Goal: Transaction & Acquisition: Purchase product/service

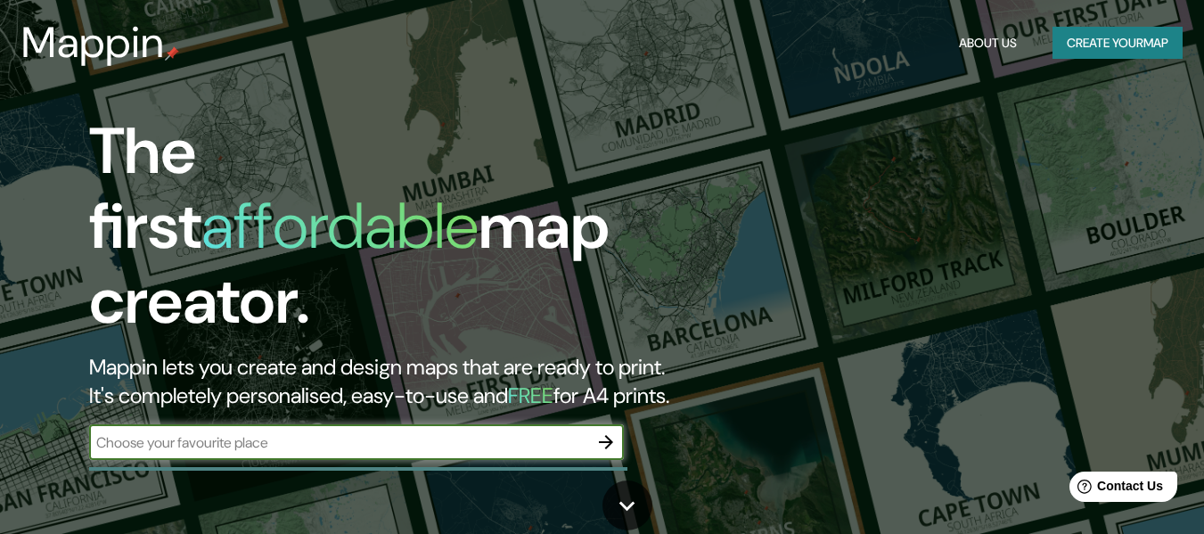
click at [434, 432] on input "text" at bounding box center [338, 442] width 499 height 21
click at [610, 431] on icon "button" at bounding box center [605, 441] width 21 height 21
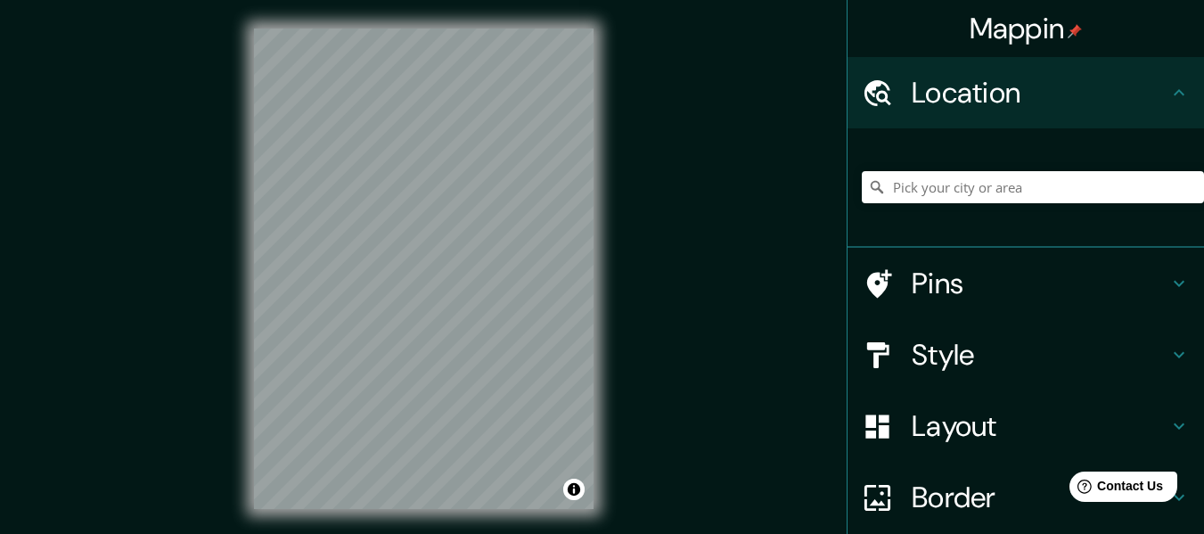
scroll to position [32, 0]
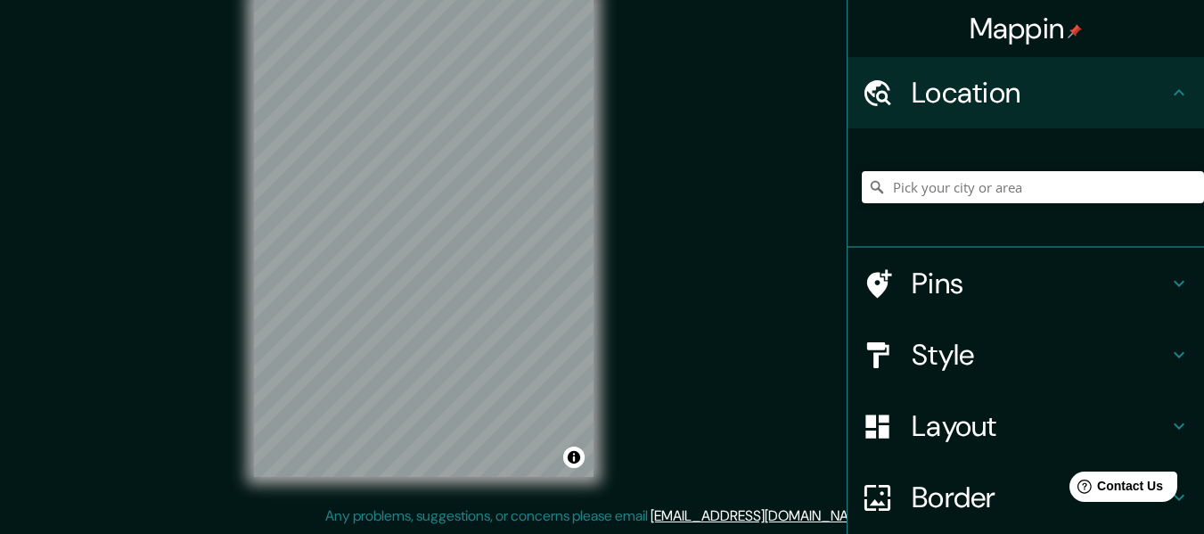
drag, startPoint x: 1189, startPoint y: 210, endPoint x: 1186, endPoint y: 170, distance: 40.2
click at [1186, 170] on div at bounding box center [1033, 187] width 342 height 89
click at [912, 291] on h4 "Pins" at bounding box center [1040, 284] width 257 height 36
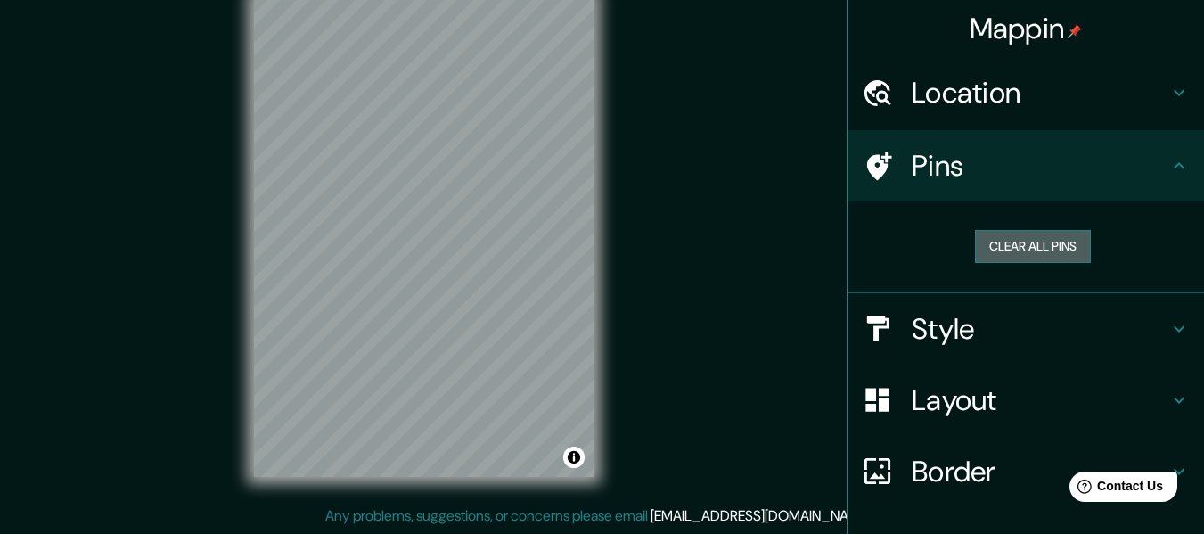
click at [1042, 233] on button "Clear all pins" at bounding box center [1033, 246] width 116 height 33
click at [981, 101] on h4 "Location" at bounding box center [1040, 93] width 257 height 36
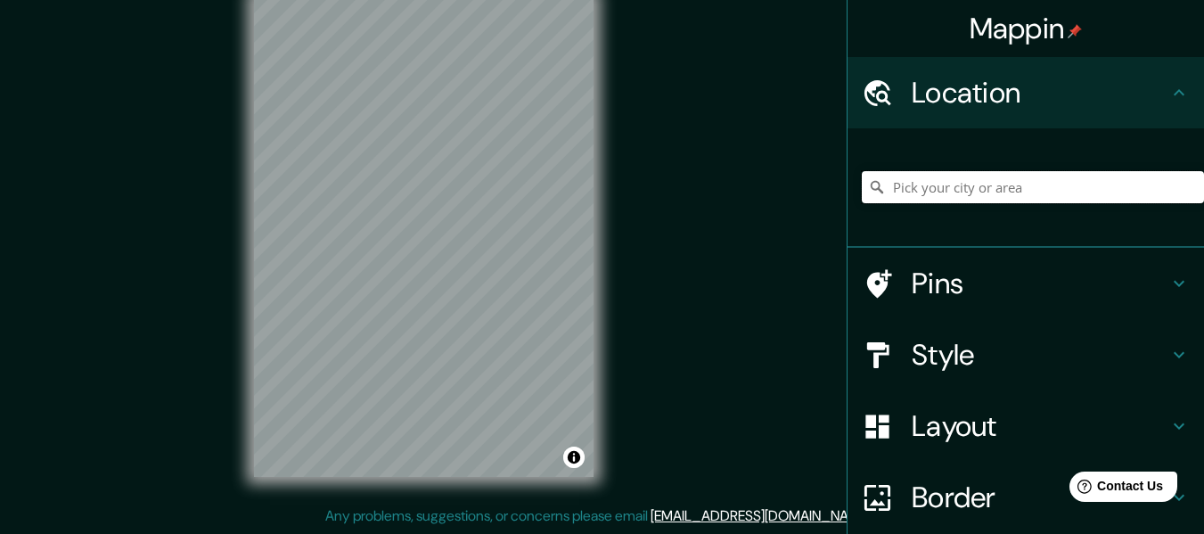
click at [973, 193] on input "Pick your city or area" at bounding box center [1033, 187] width 342 height 32
type input "[GEOGRAPHIC_DATA], [GEOGRAPHIC_DATA][PERSON_NAME], [GEOGRAPHIC_DATA]"
click at [568, 456] on button "Toggle attribution" at bounding box center [573, 457] width 21 height 21
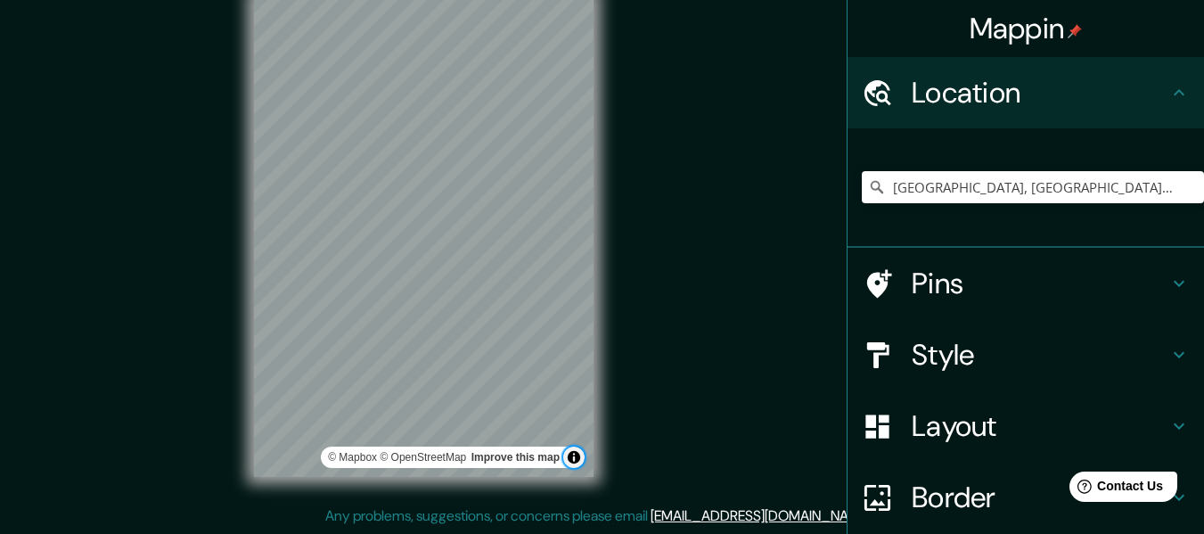
click at [568, 456] on button "Toggle attribution" at bounding box center [573, 457] width 21 height 21
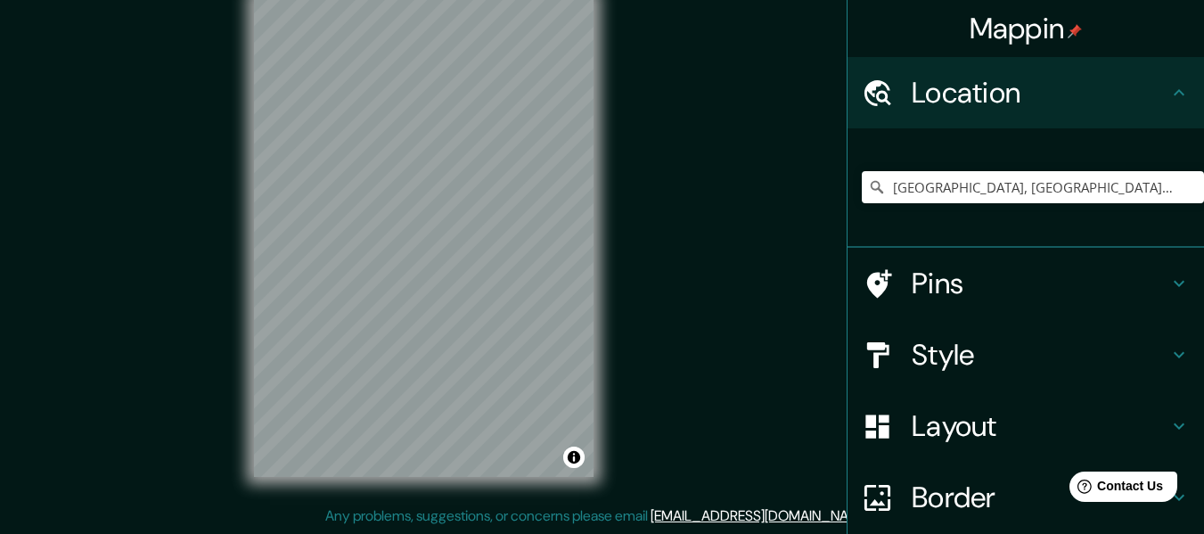
click at [962, 423] on h4 "Layout" at bounding box center [1040, 426] width 257 height 36
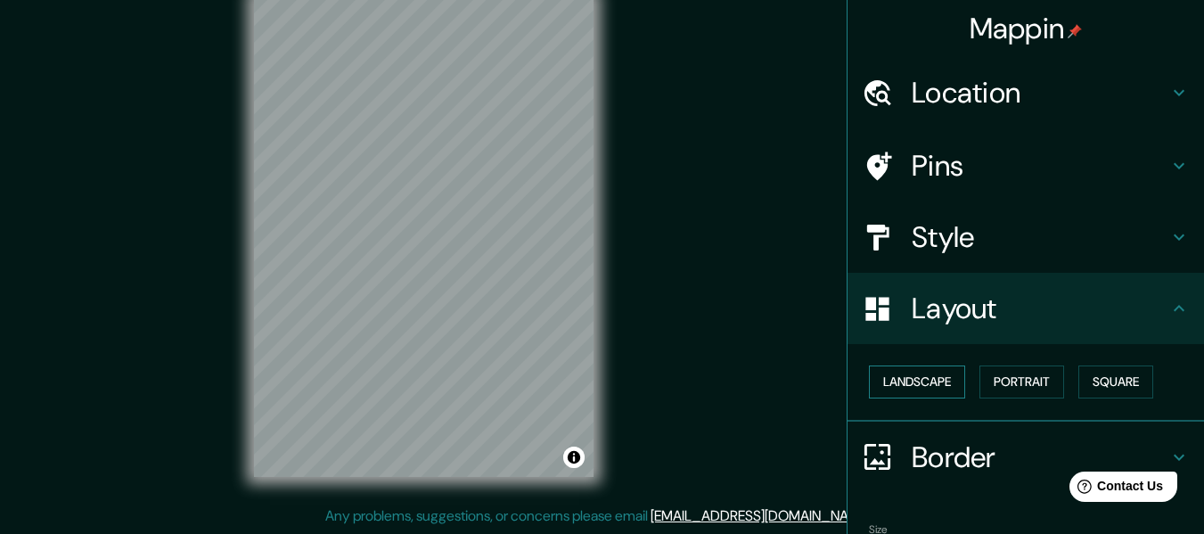
click at [874, 389] on button "Landscape" at bounding box center [917, 381] width 96 height 33
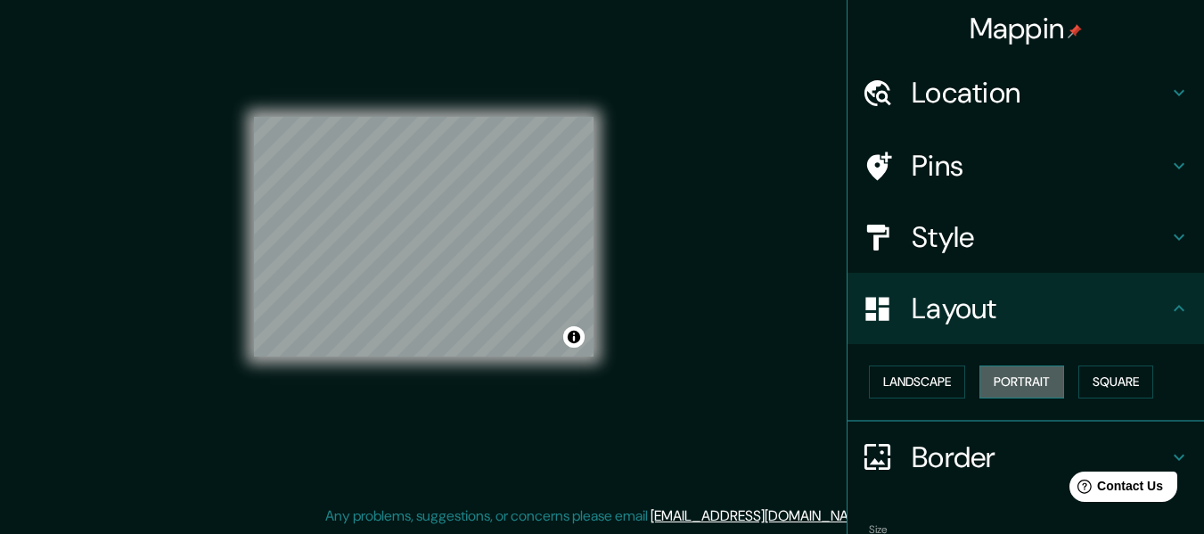
click at [1001, 384] on button "Portrait" at bounding box center [1022, 381] width 85 height 33
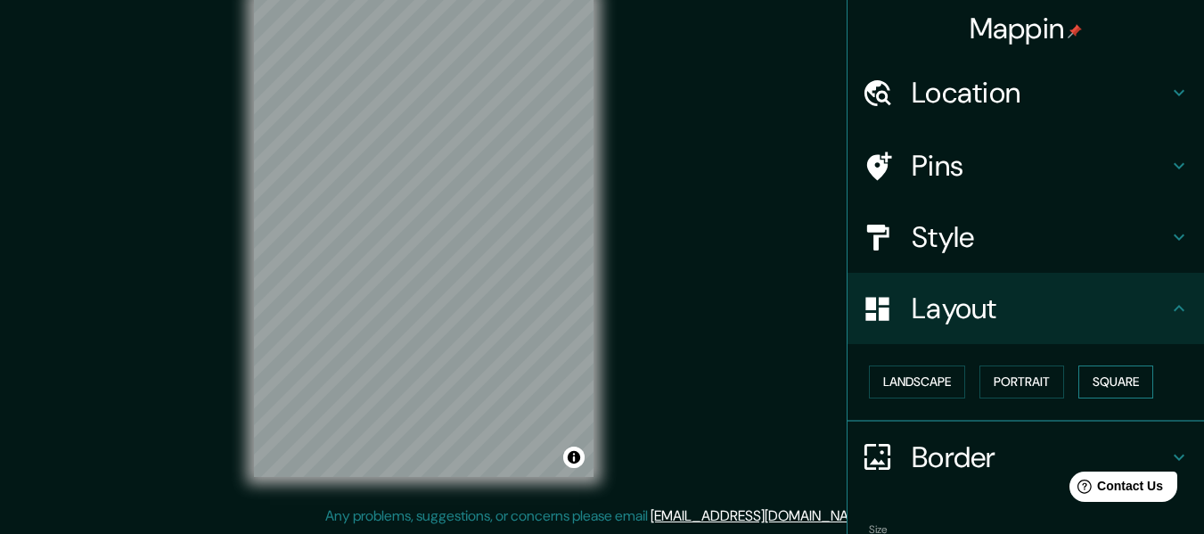
click at [1130, 381] on button "Square" at bounding box center [1116, 381] width 75 height 33
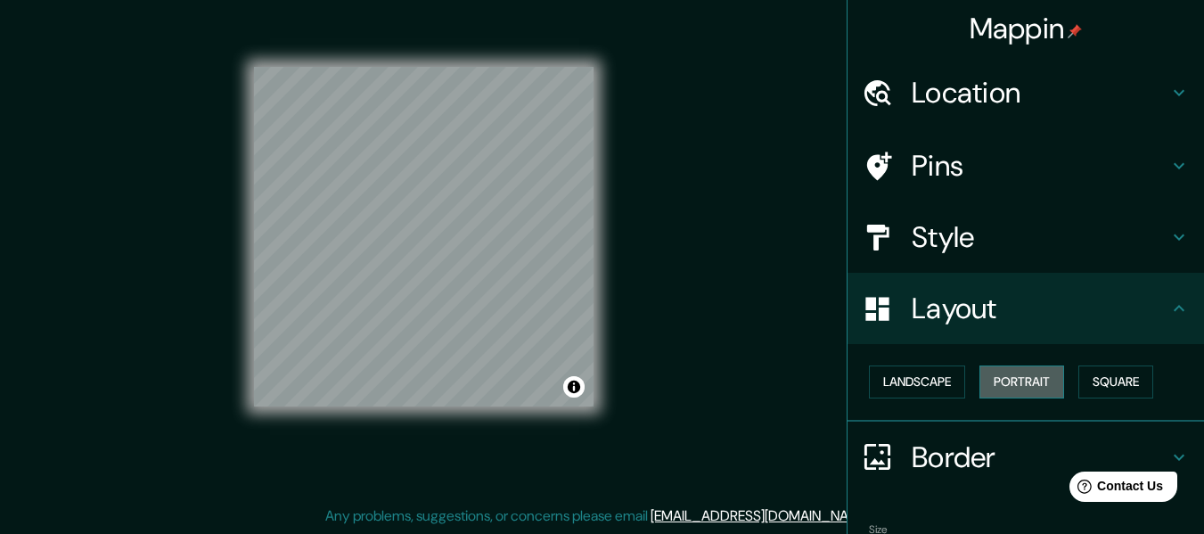
click at [1042, 379] on button "Portrait" at bounding box center [1022, 381] width 85 height 33
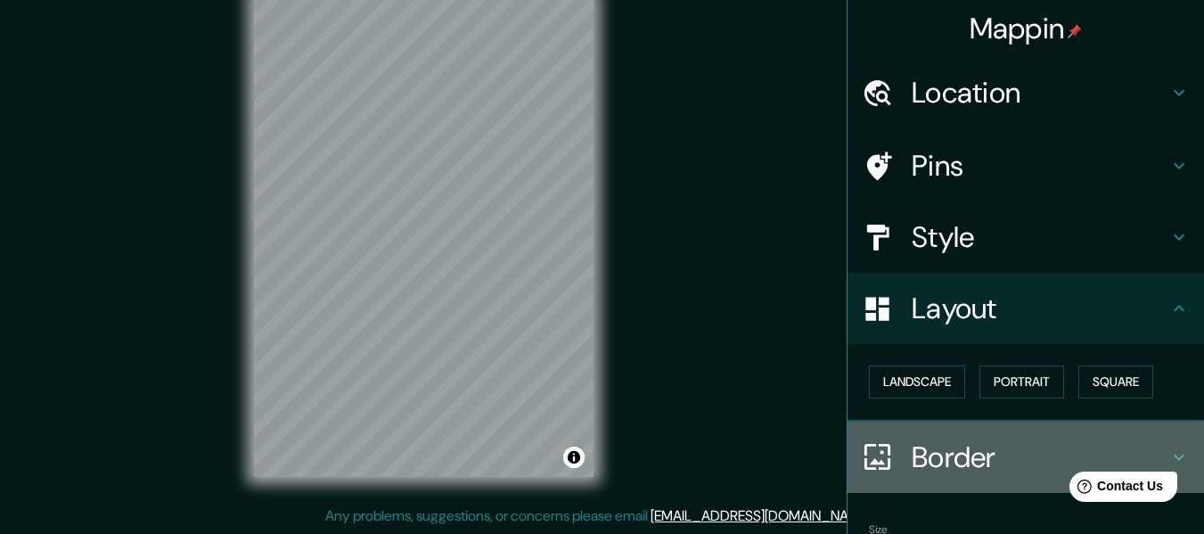
click at [960, 461] on h4 "Border" at bounding box center [1040, 457] width 257 height 36
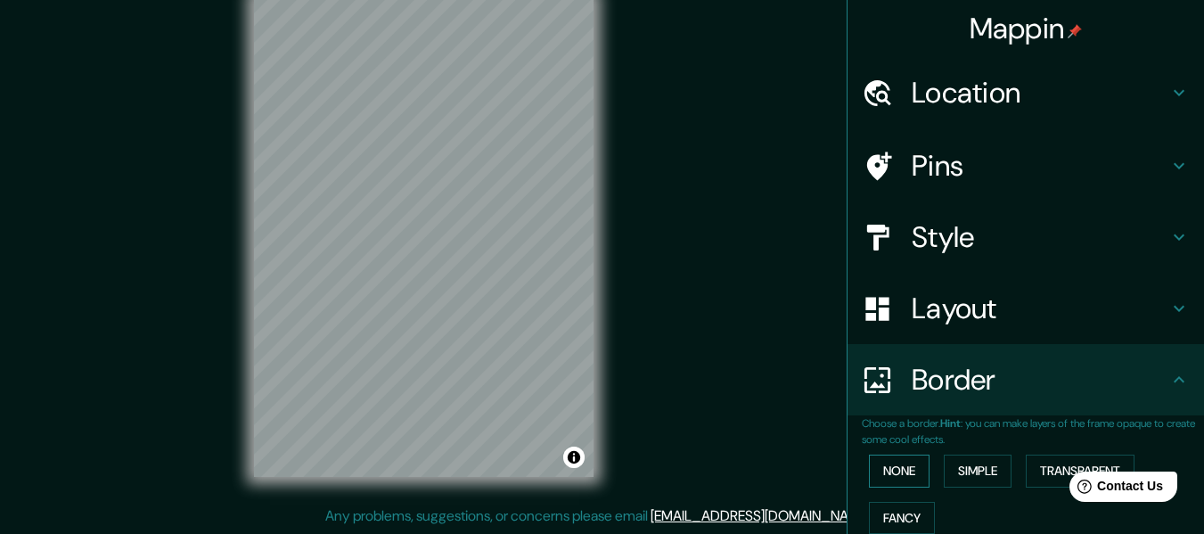
click at [880, 473] on button "None" at bounding box center [899, 471] width 61 height 33
click at [985, 470] on button "Simple" at bounding box center [978, 471] width 68 height 33
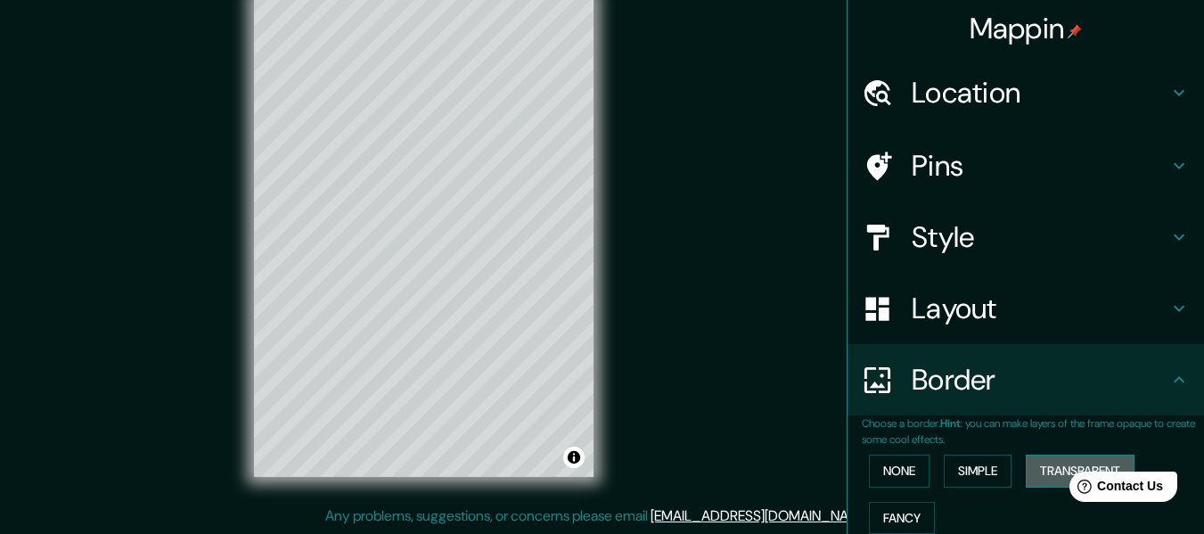
click at [1062, 462] on button "Transparent" at bounding box center [1080, 471] width 109 height 33
click at [891, 475] on button "None" at bounding box center [899, 471] width 61 height 33
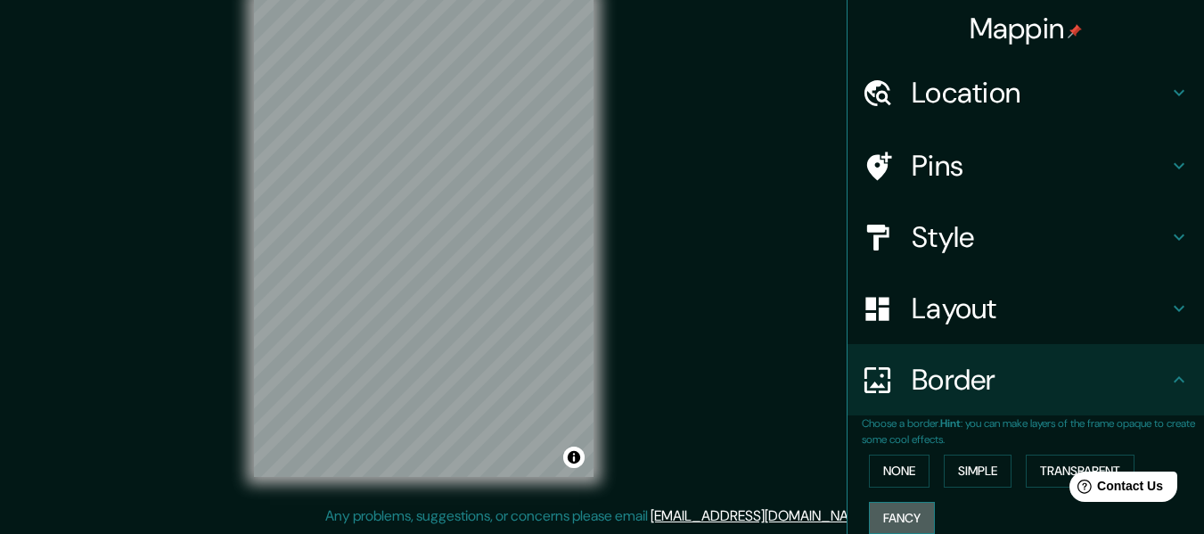
click at [874, 521] on button "Fancy" at bounding box center [902, 518] width 66 height 33
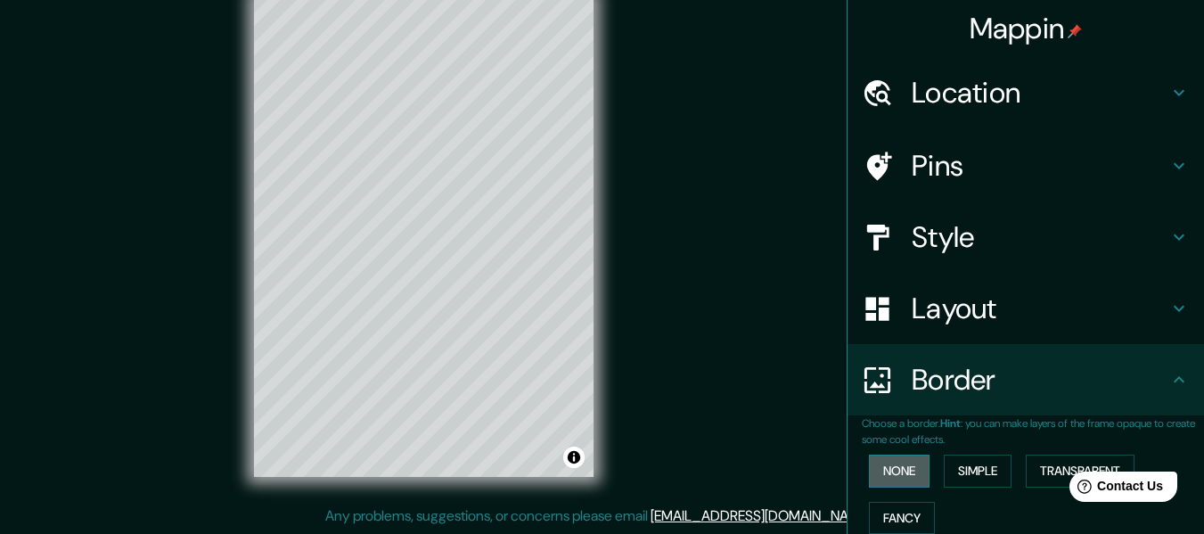
click at [882, 474] on button "None" at bounding box center [899, 471] width 61 height 33
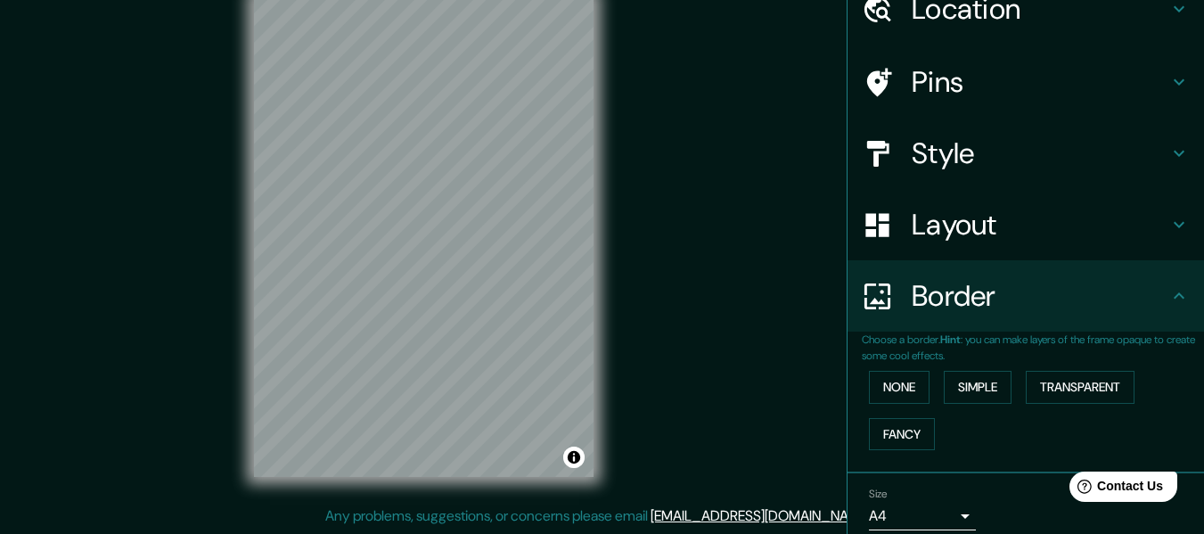
scroll to position [0, 0]
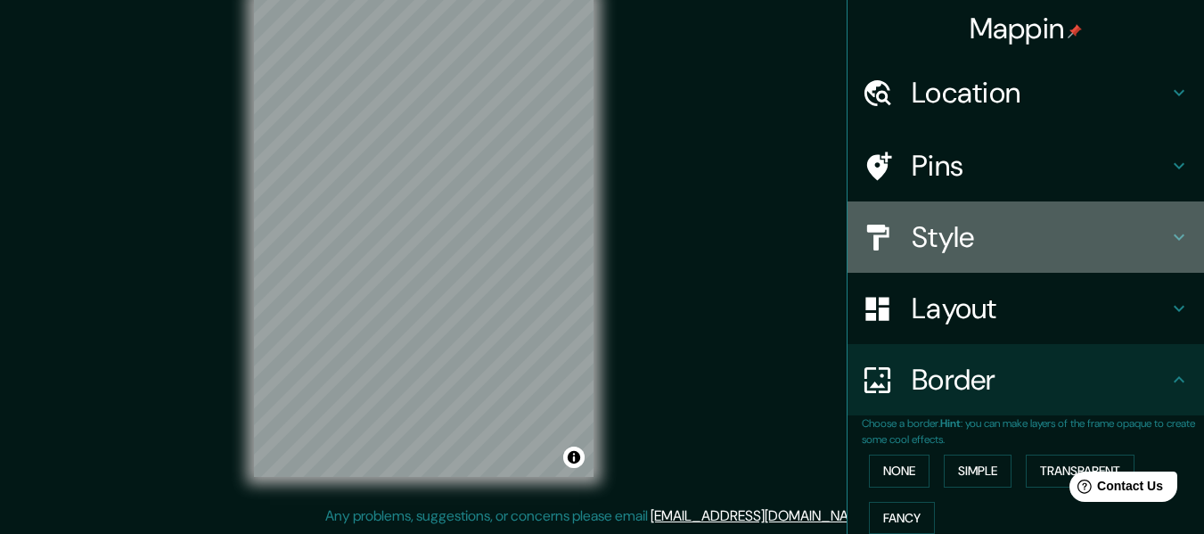
click at [943, 221] on h4 "Style" at bounding box center [1040, 237] width 257 height 36
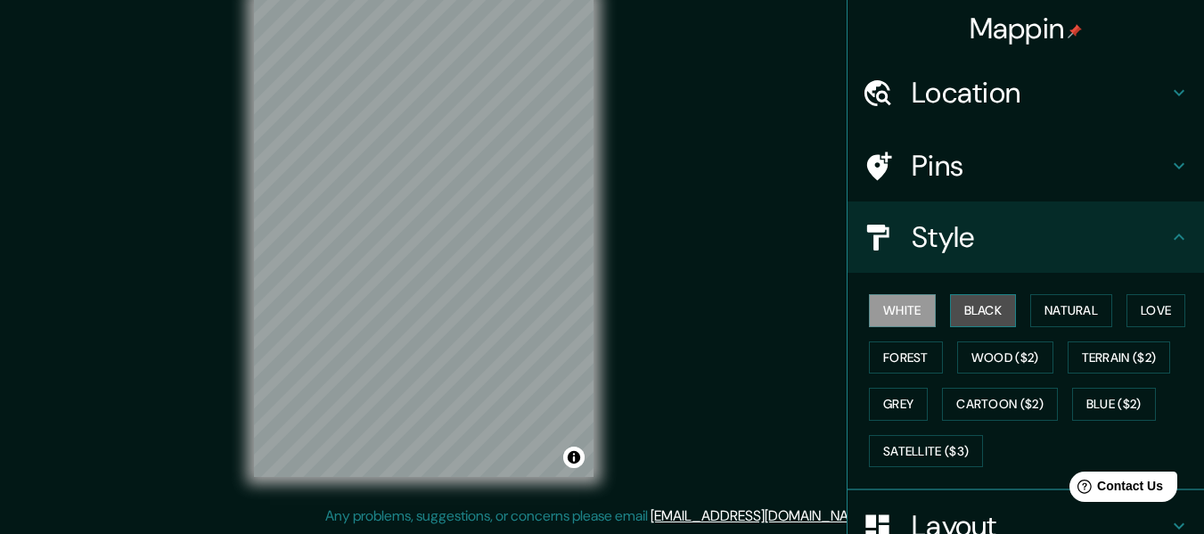
click at [954, 319] on button "Black" at bounding box center [983, 310] width 67 height 33
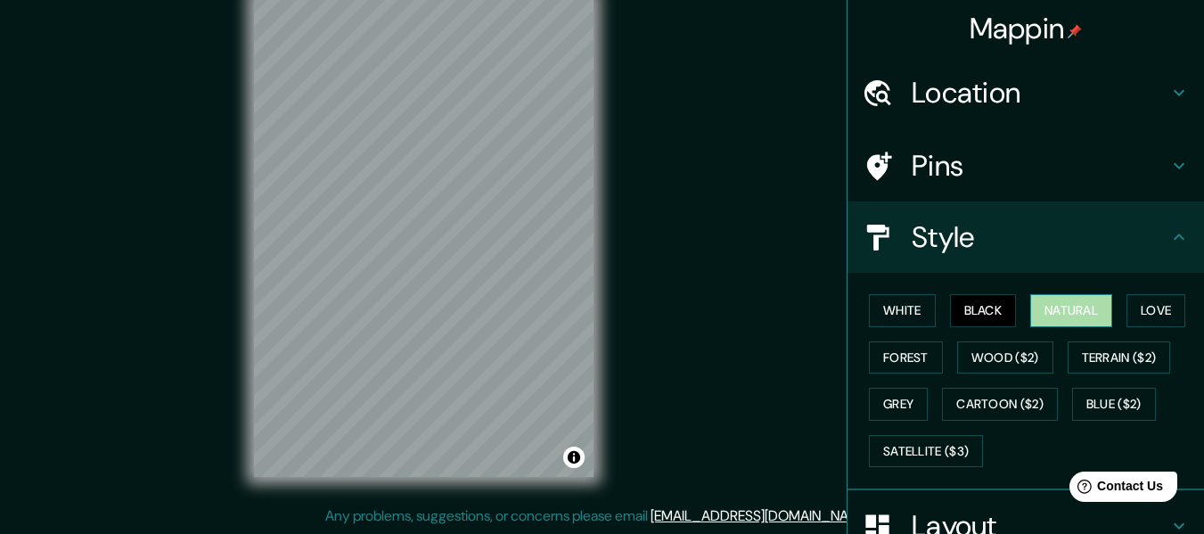
click at [1055, 324] on button "Natural" at bounding box center [1071, 310] width 82 height 33
click at [1116, 326] on div "White Black Natural Love Forest Wood ($2) Terrain ($2) Grey Cartoon ($2) Blue (…" at bounding box center [1033, 380] width 342 height 187
click at [1146, 318] on button "Love" at bounding box center [1156, 310] width 59 height 33
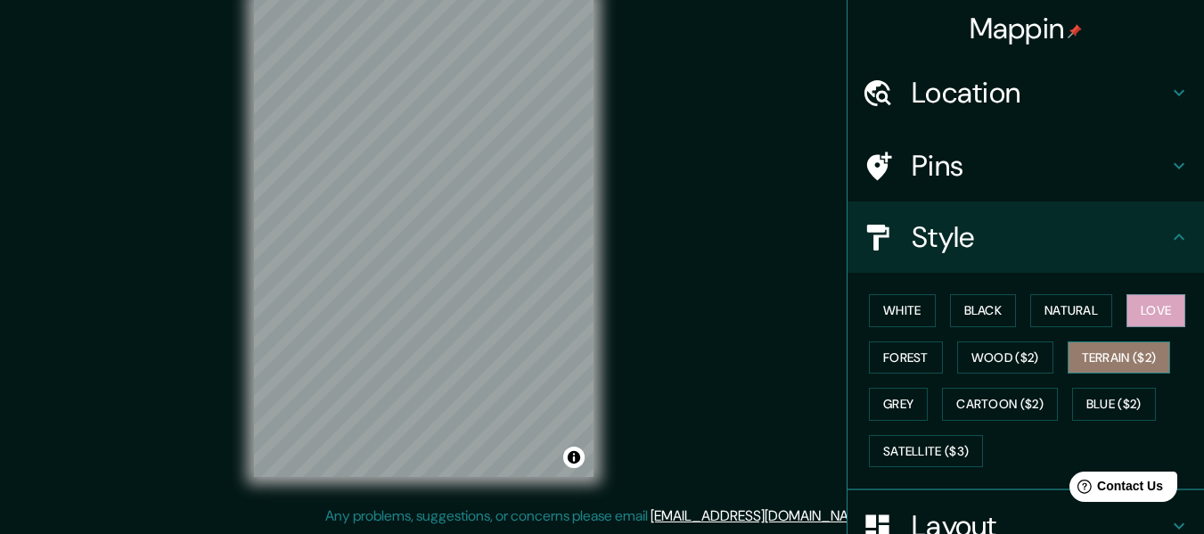
click at [1086, 353] on button "Terrain ($2)" at bounding box center [1119, 357] width 103 height 33
click at [1129, 322] on button "Love" at bounding box center [1156, 310] width 59 height 33
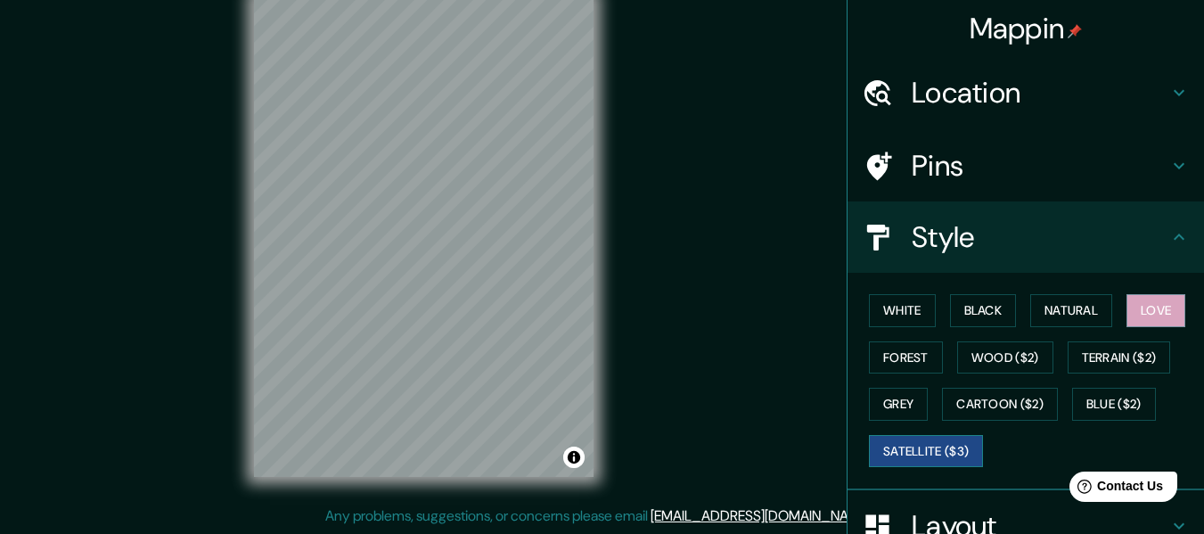
click at [923, 456] on button "Satellite ($3)" at bounding box center [926, 451] width 114 height 33
click at [631, 313] on div "Mappin Location [GEOGRAPHIC_DATA], [GEOGRAPHIC_DATA][PERSON_NAME], [GEOGRAPHIC_…" at bounding box center [602, 251] width 1204 height 566
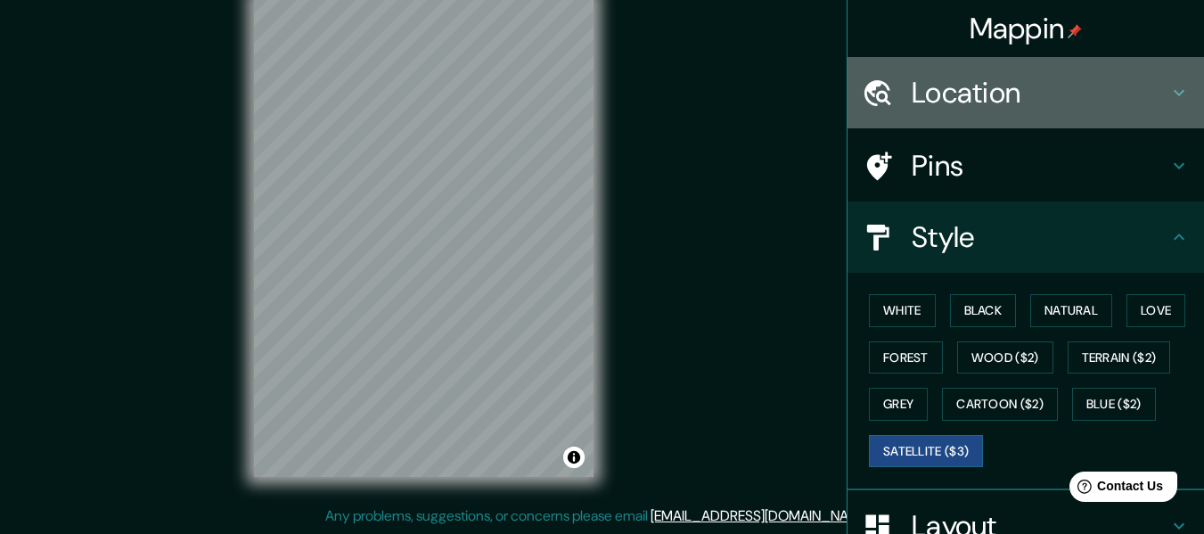
click at [992, 94] on h4 "Location" at bounding box center [1040, 93] width 257 height 36
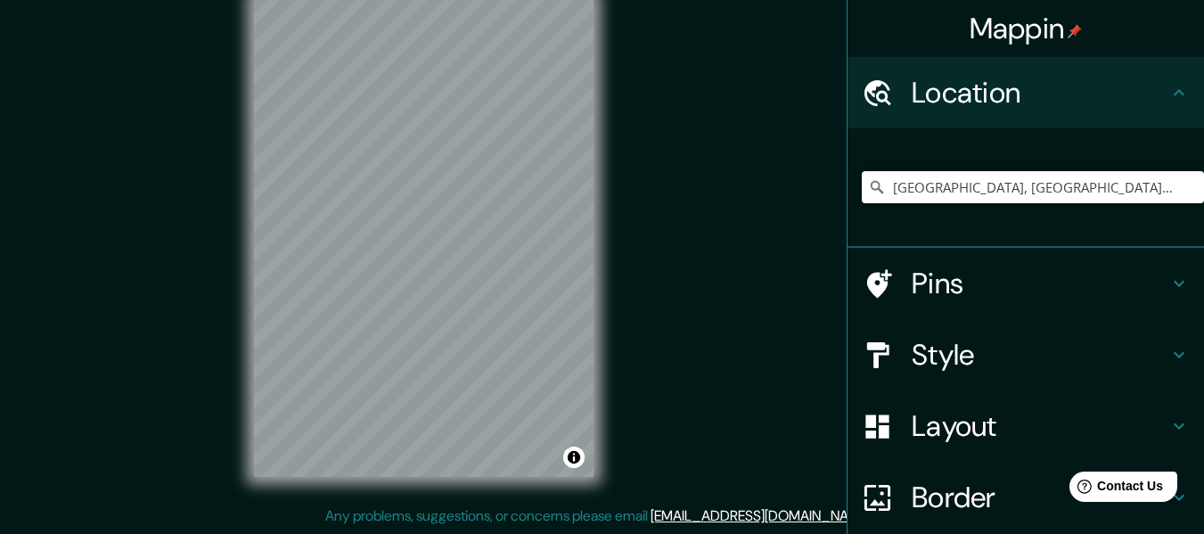
click at [940, 291] on h4 "Pins" at bounding box center [1040, 284] width 257 height 36
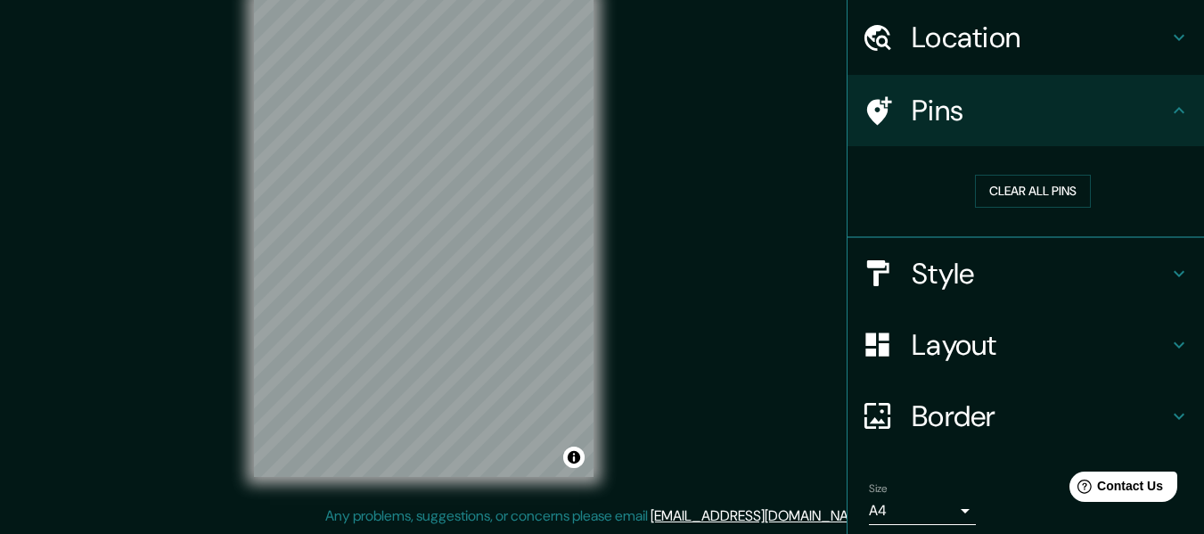
scroll to position [121, 0]
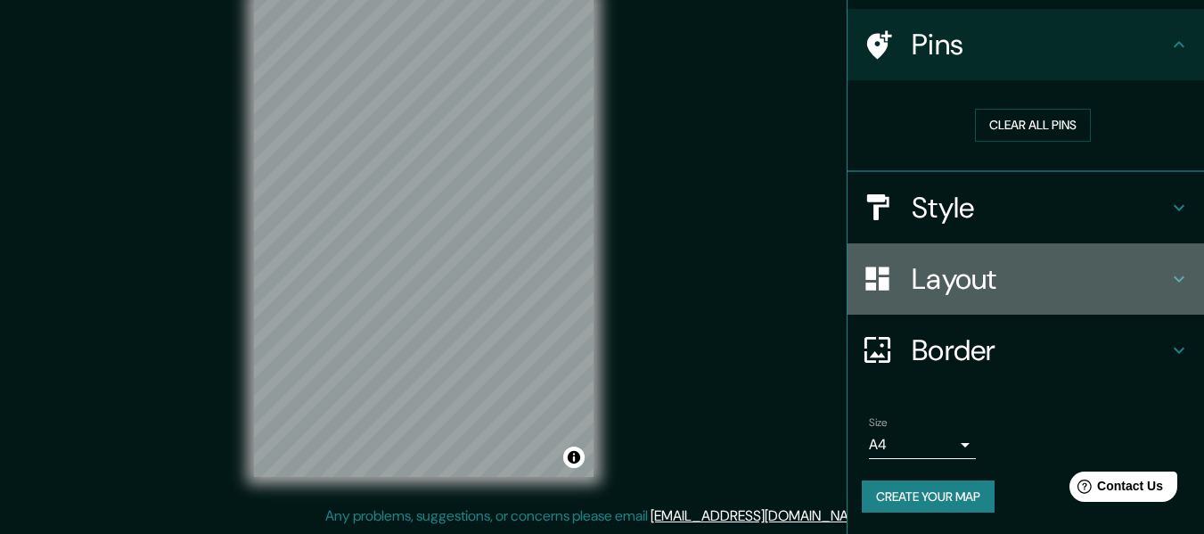
drag, startPoint x: 1184, startPoint y: 283, endPoint x: 1178, endPoint y: 297, distance: 14.8
click at [1178, 297] on div "Layout" at bounding box center [1026, 278] width 357 height 71
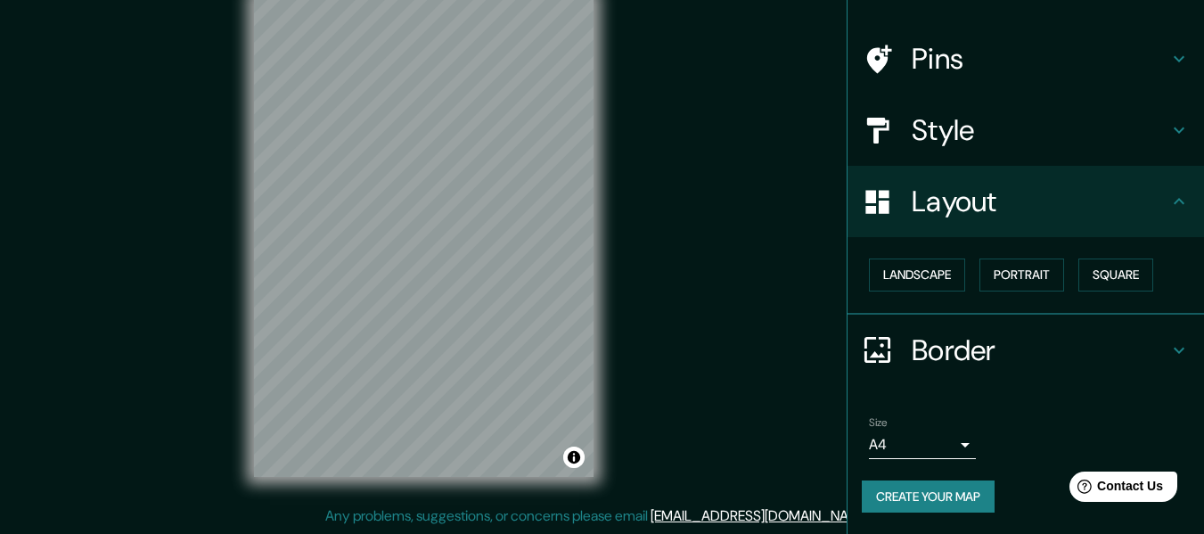
scroll to position [107, 0]
drag, startPoint x: 1186, startPoint y: 268, endPoint x: 1180, endPoint y: 300, distance: 32.7
click at [1180, 298] on div "Landscape [GEOGRAPHIC_DATA]" at bounding box center [1033, 274] width 342 height 47
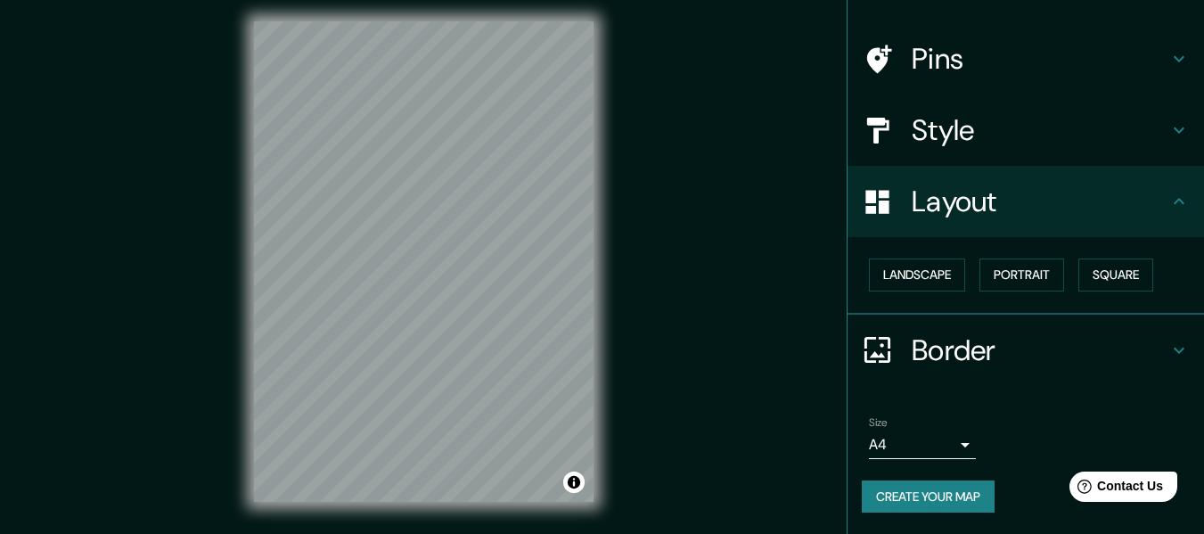
scroll to position [0, 0]
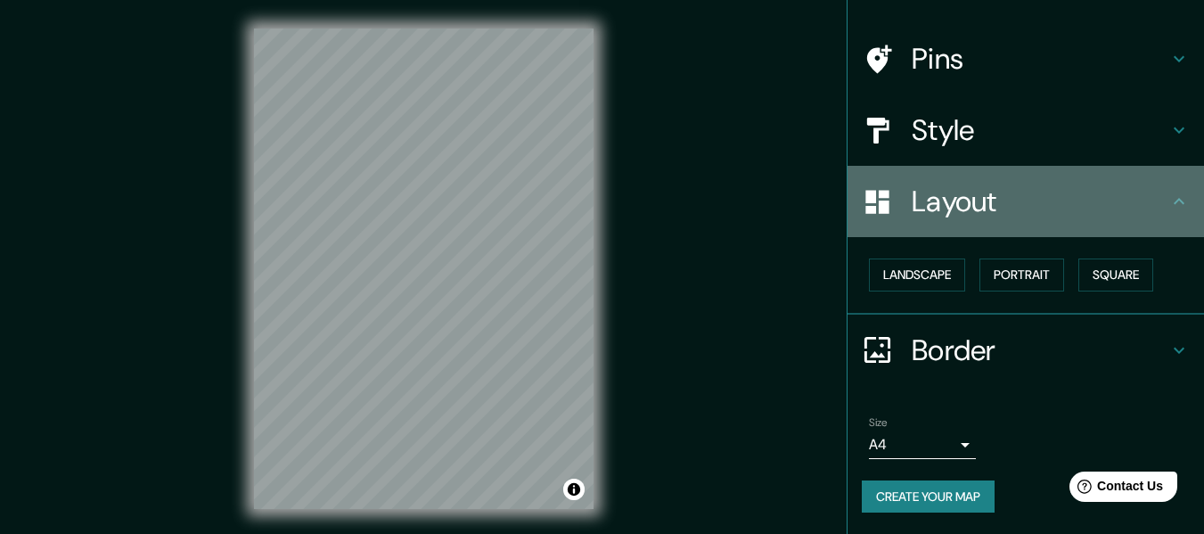
click at [988, 198] on h4 "Layout" at bounding box center [1040, 202] width 257 height 36
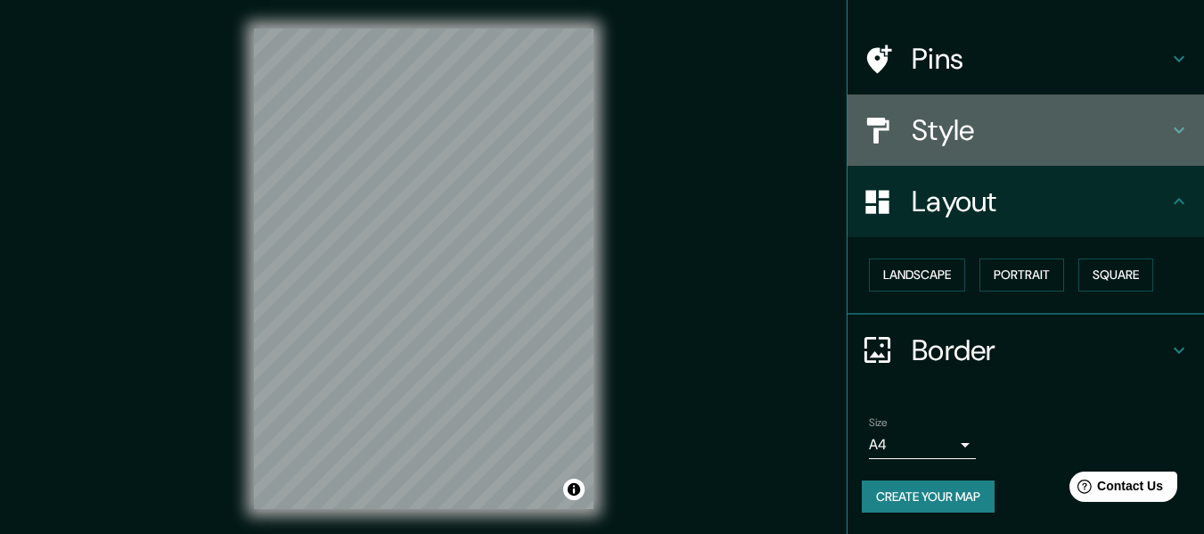
click at [981, 113] on h4 "Style" at bounding box center [1040, 130] width 257 height 36
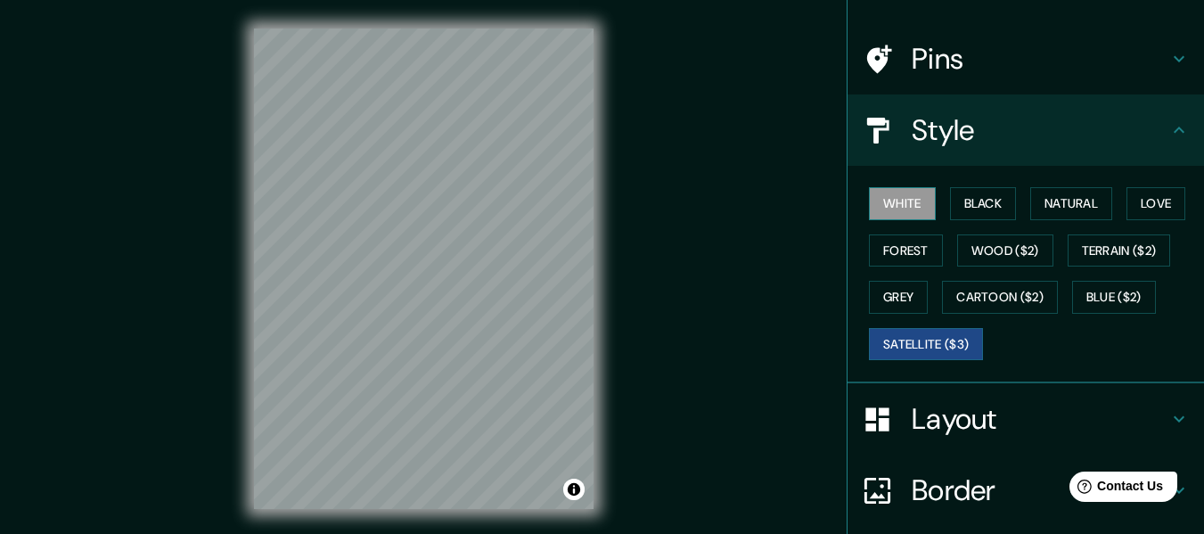
click at [888, 202] on button "White" at bounding box center [902, 203] width 67 height 33
click at [990, 199] on button "Black" at bounding box center [983, 203] width 67 height 33
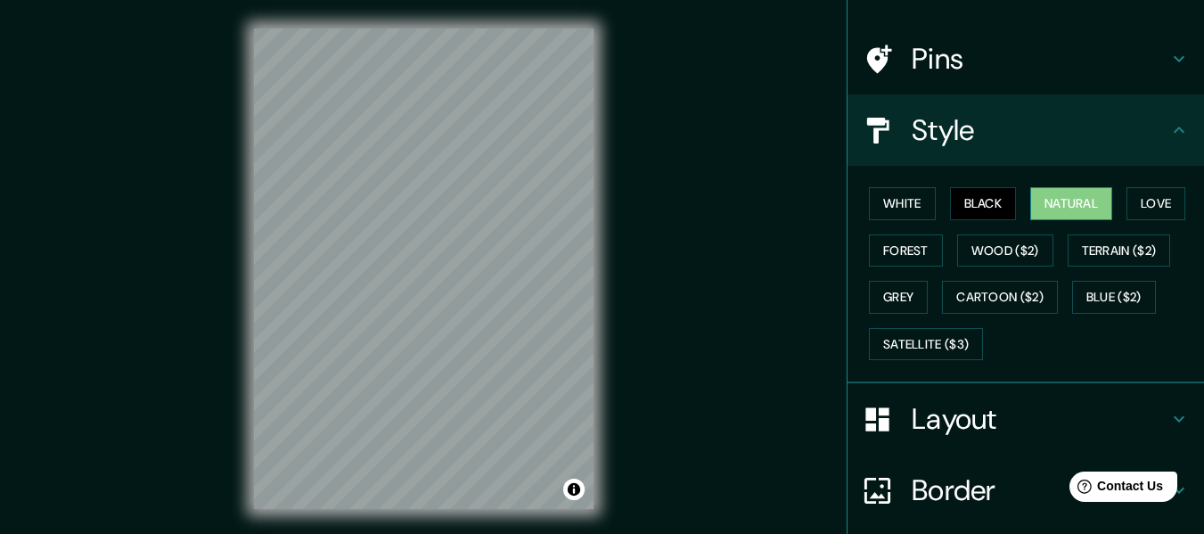
click at [1060, 201] on button "Natural" at bounding box center [1071, 203] width 82 height 33
click at [1153, 201] on button "Love" at bounding box center [1156, 203] width 59 height 33
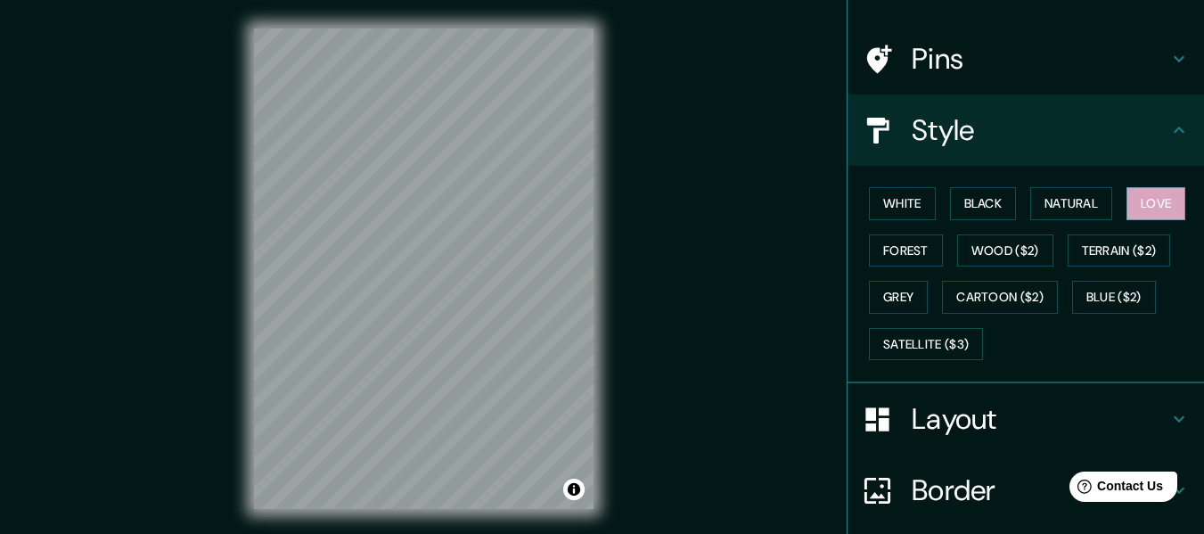
click at [862, 249] on div "White Black Natural Love Forest Wood ($2) Terrain ($2) Grey Cartoon ($2) Blue (…" at bounding box center [1033, 273] width 342 height 187
click at [895, 246] on button "Forest" at bounding box center [906, 250] width 74 height 33
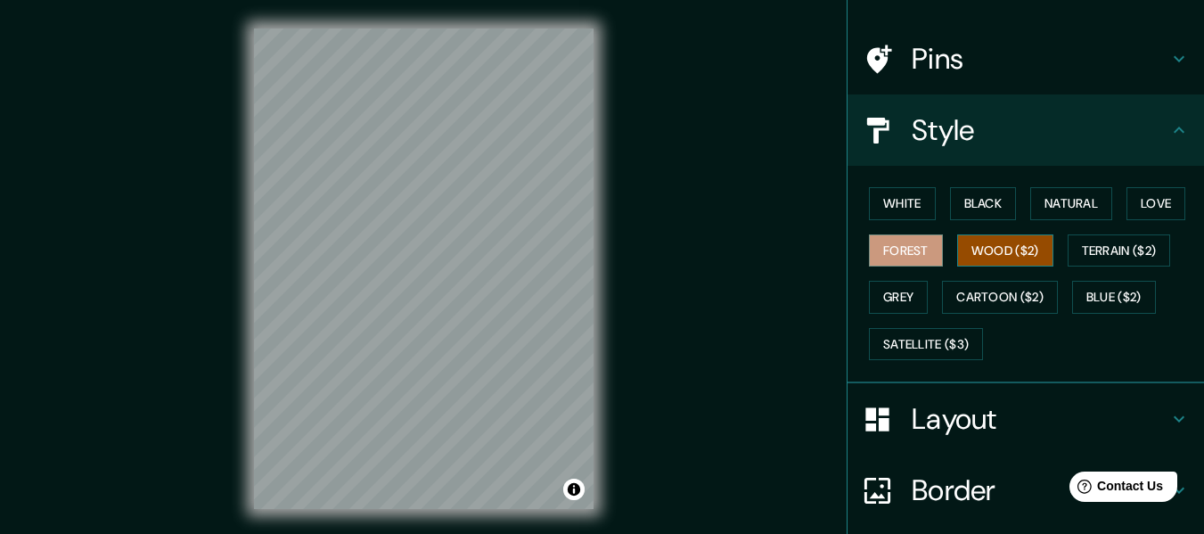
click at [957, 244] on button "Wood ($2)" at bounding box center [1005, 250] width 96 height 33
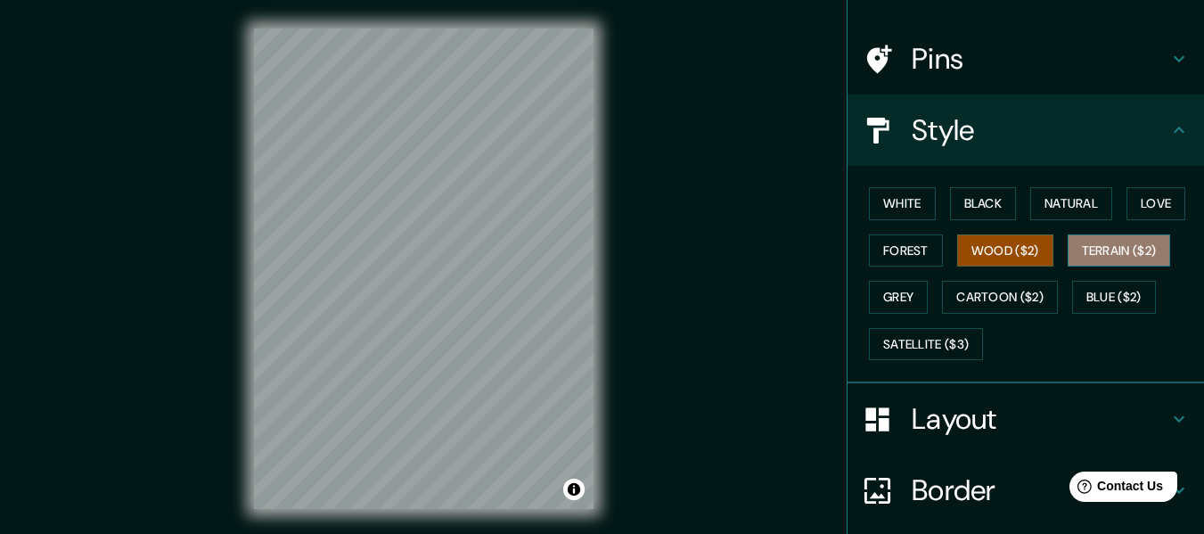
click at [1136, 264] on button "Terrain ($2)" at bounding box center [1119, 250] width 103 height 33
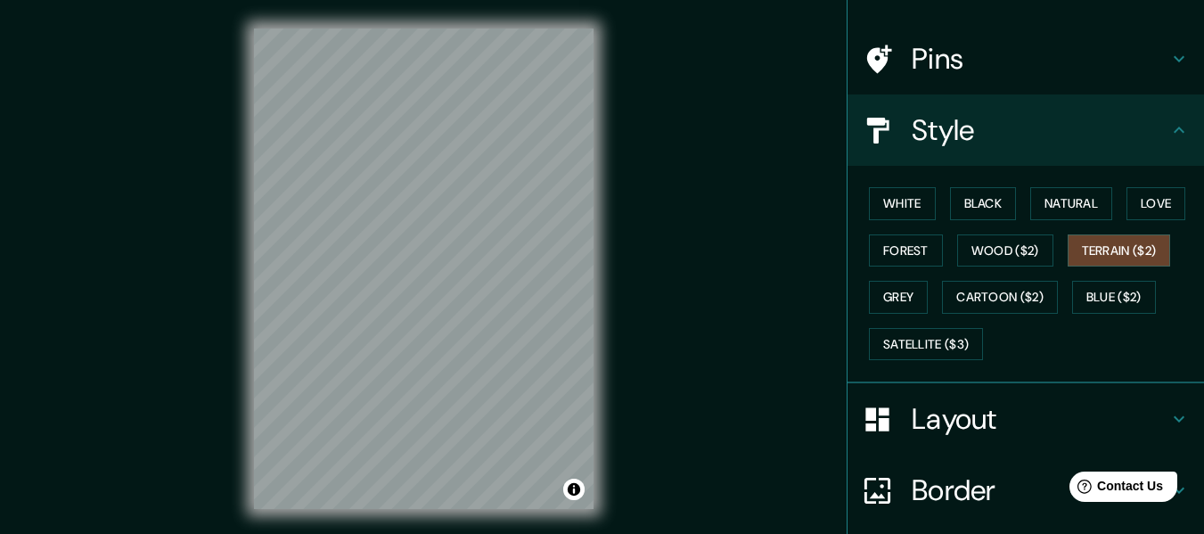
click at [920, 289] on div "White Black Natural Love Forest Wood ($2) Terrain ($2) Grey Cartoon ($2) Blue (…" at bounding box center [1033, 273] width 342 height 187
click at [894, 291] on button "Grey" at bounding box center [898, 297] width 59 height 33
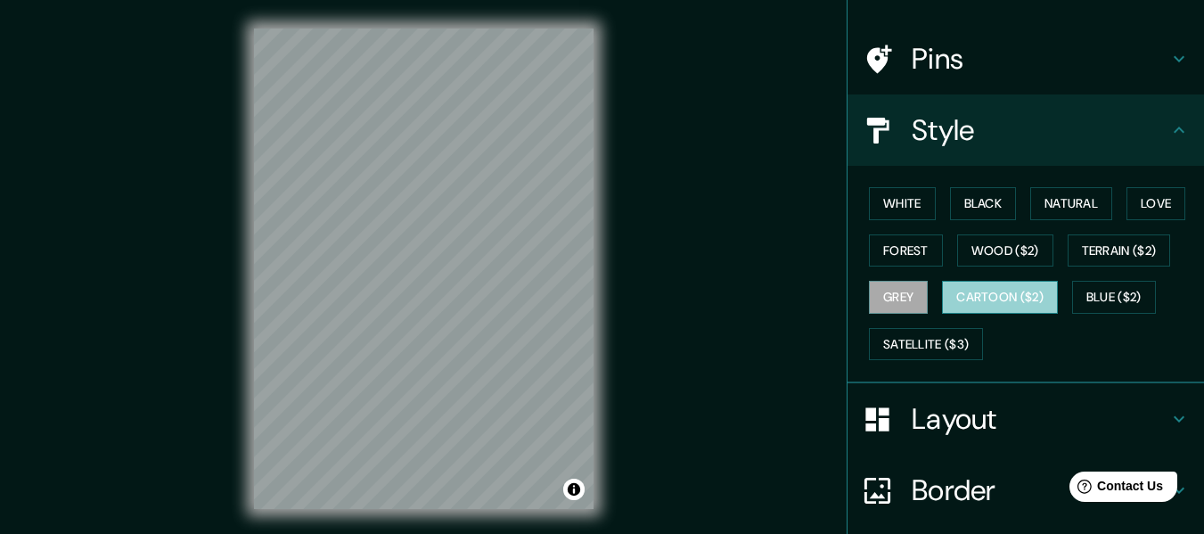
click at [989, 300] on button "Cartoon ($2)" at bounding box center [1000, 297] width 116 height 33
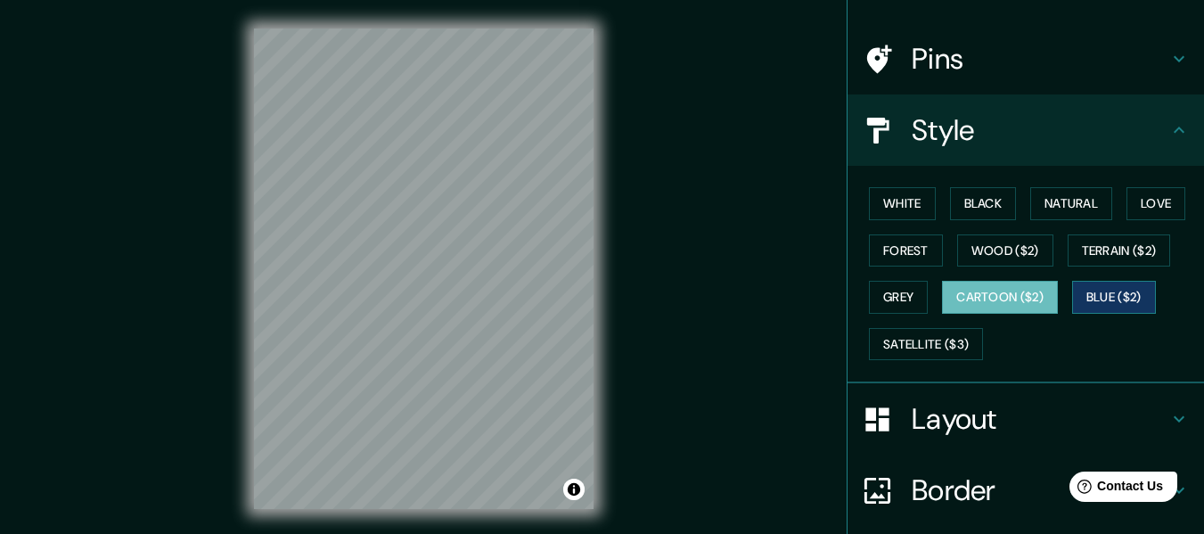
click at [1101, 302] on button "Blue ($2)" at bounding box center [1114, 297] width 84 height 33
click at [991, 301] on button "Cartoon ($2)" at bounding box center [1000, 297] width 116 height 33
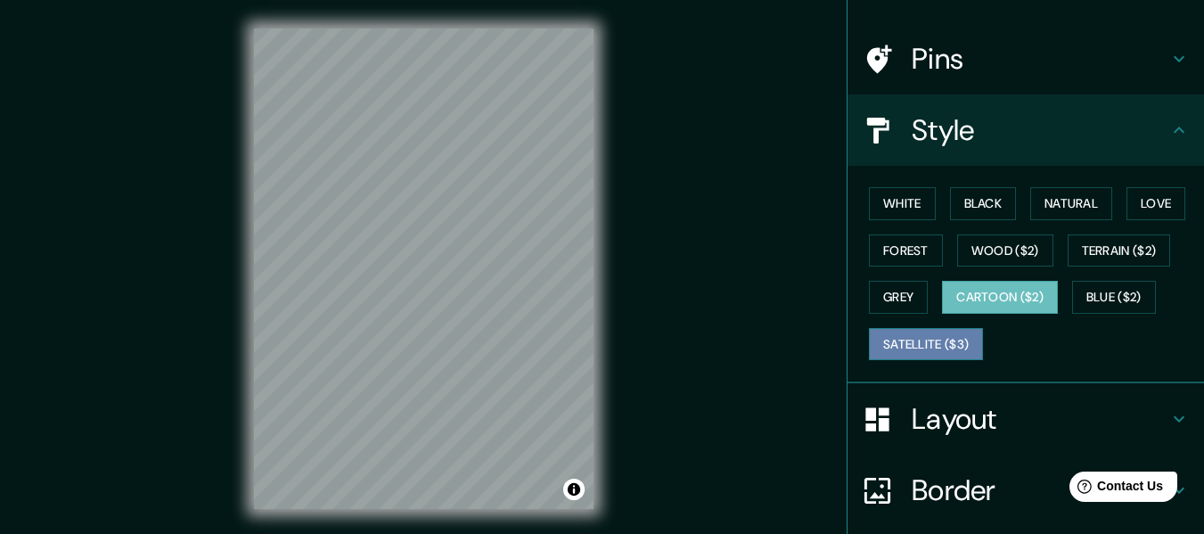
click at [888, 331] on button "Satellite ($3)" at bounding box center [926, 344] width 114 height 33
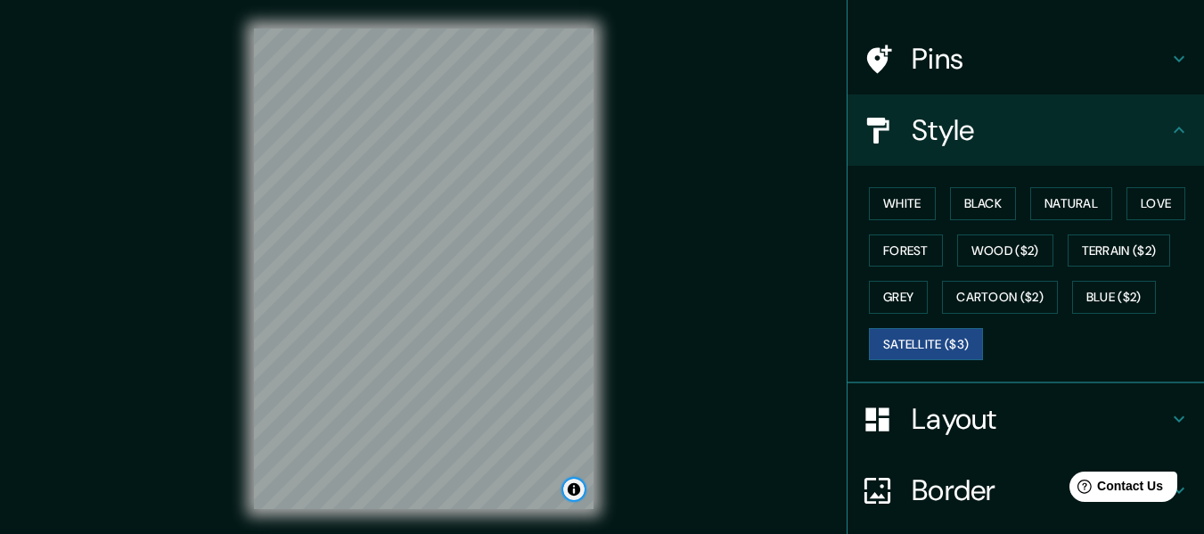
click at [571, 493] on button "Toggle attribution" at bounding box center [573, 489] width 21 height 21
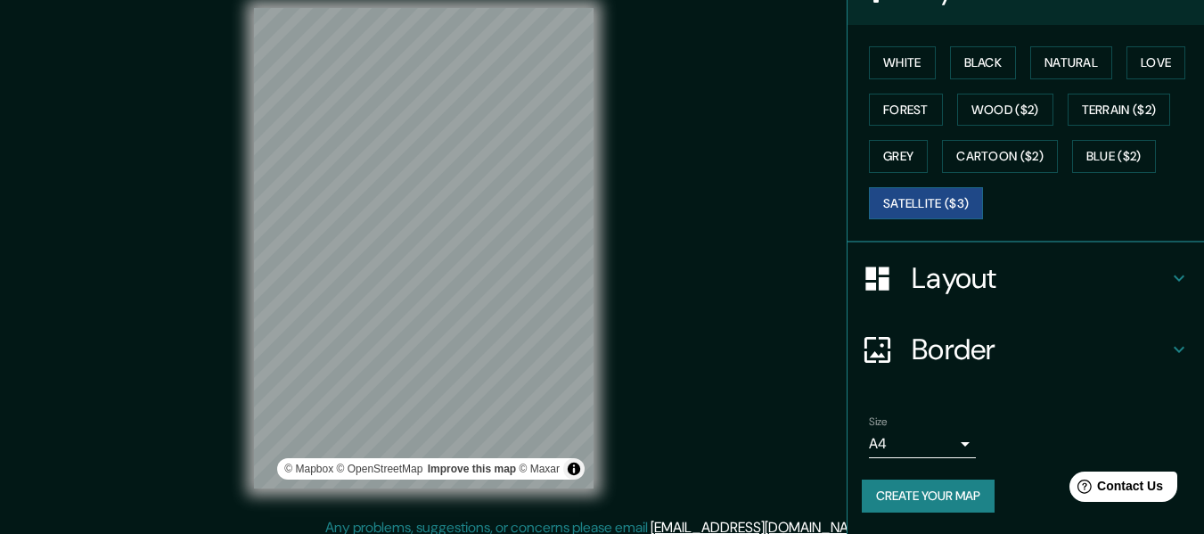
scroll to position [32, 0]
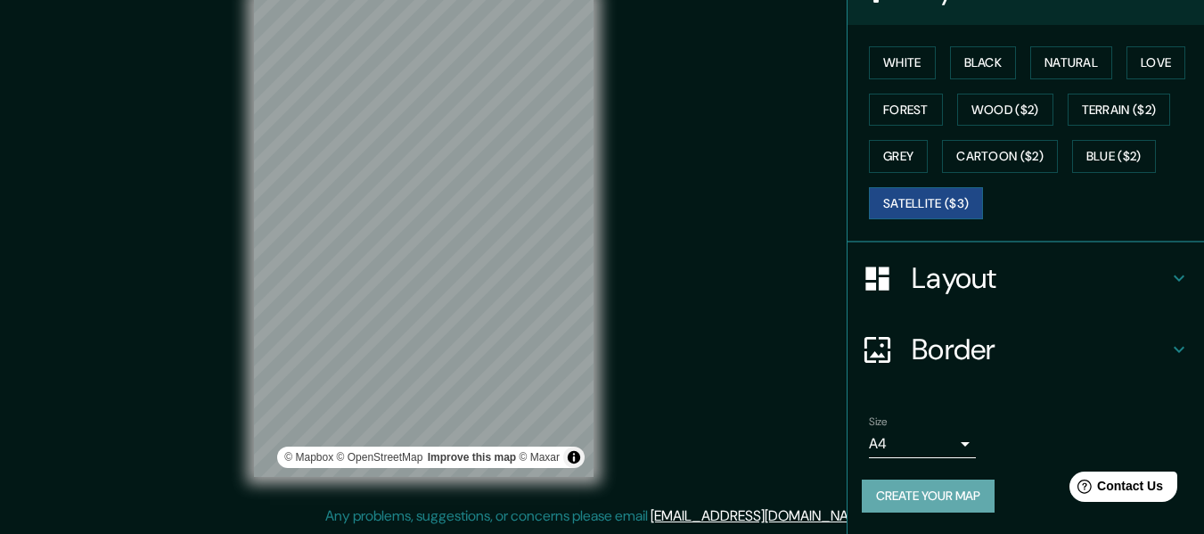
click at [930, 486] on button "Create your map" at bounding box center [928, 496] width 133 height 33
click at [960, 498] on div "Create your map" at bounding box center [1026, 496] width 328 height 33
click at [950, 201] on button "Satellite ($3)" at bounding box center [926, 203] width 114 height 33
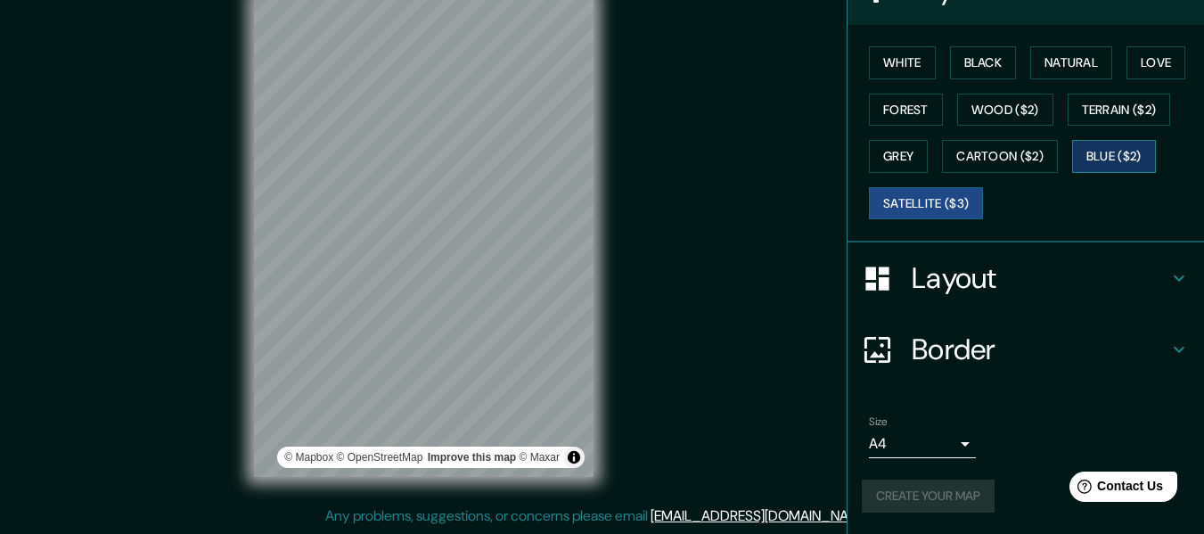
click at [1075, 155] on button "Blue ($2)" at bounding box center [1114, 156] width 84 height 33
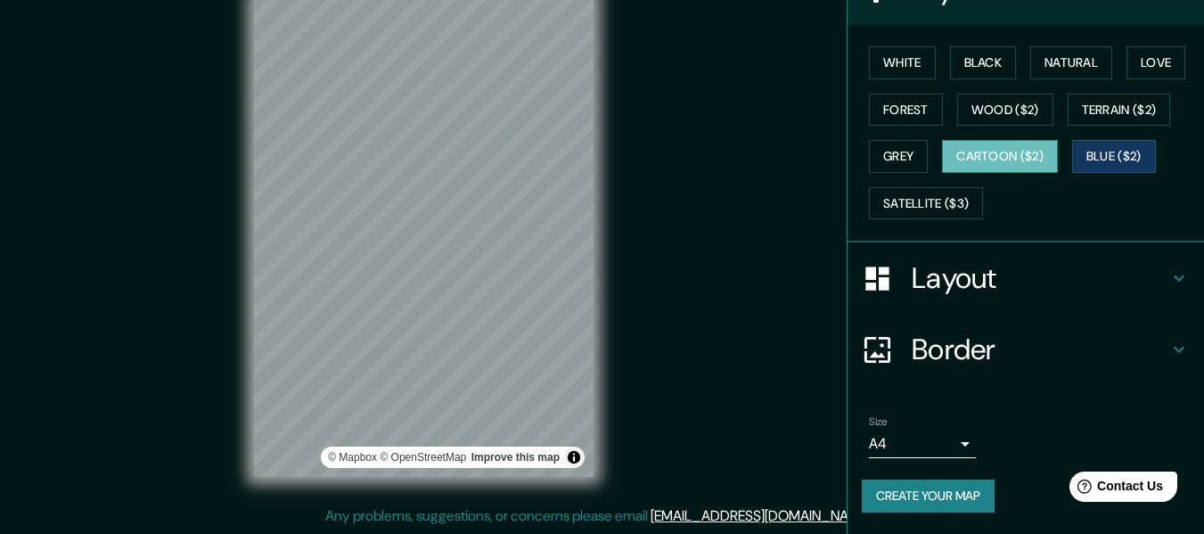
click at [1019, 147] on button "Cartoon ($2)" at bounding box center [1000, 156] width 116 height 33
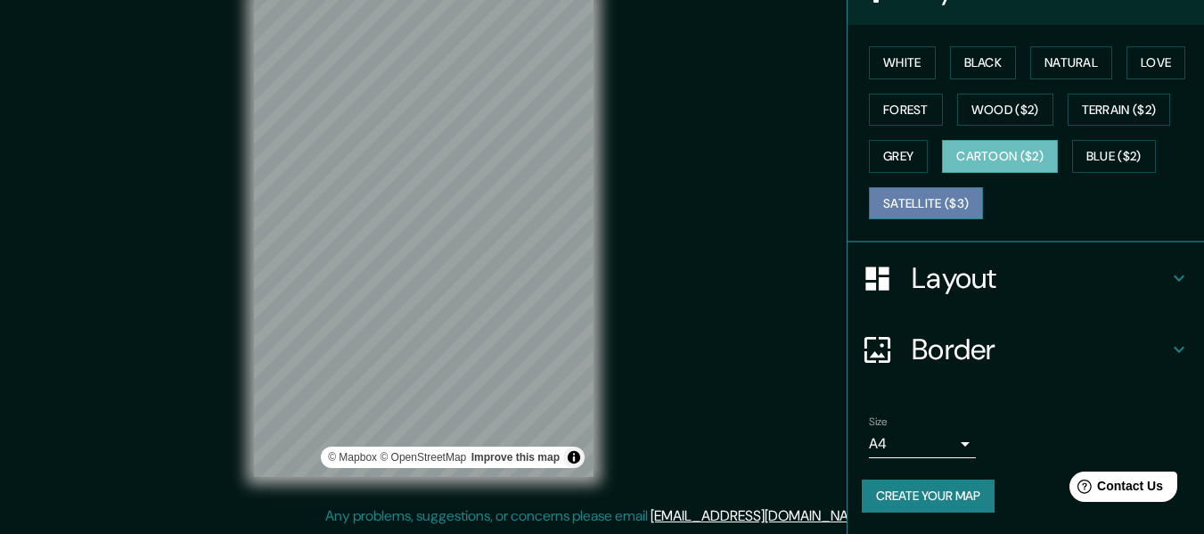
click at [941, 201] on button "Satellite ($3)" at bounding box center [926, 203] width 114 height 33
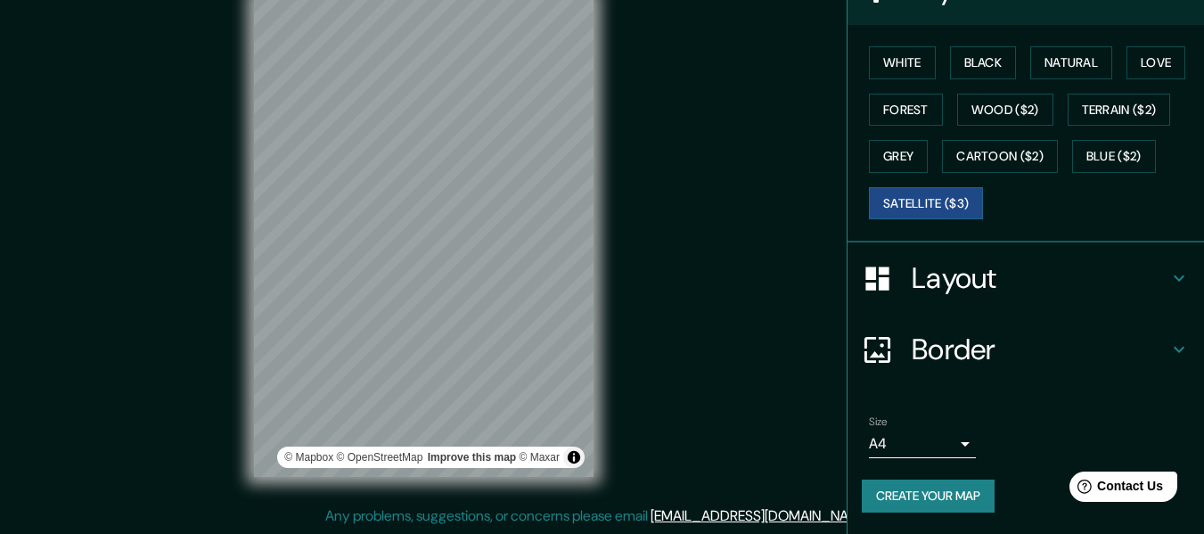
scroll to position [159, 0]
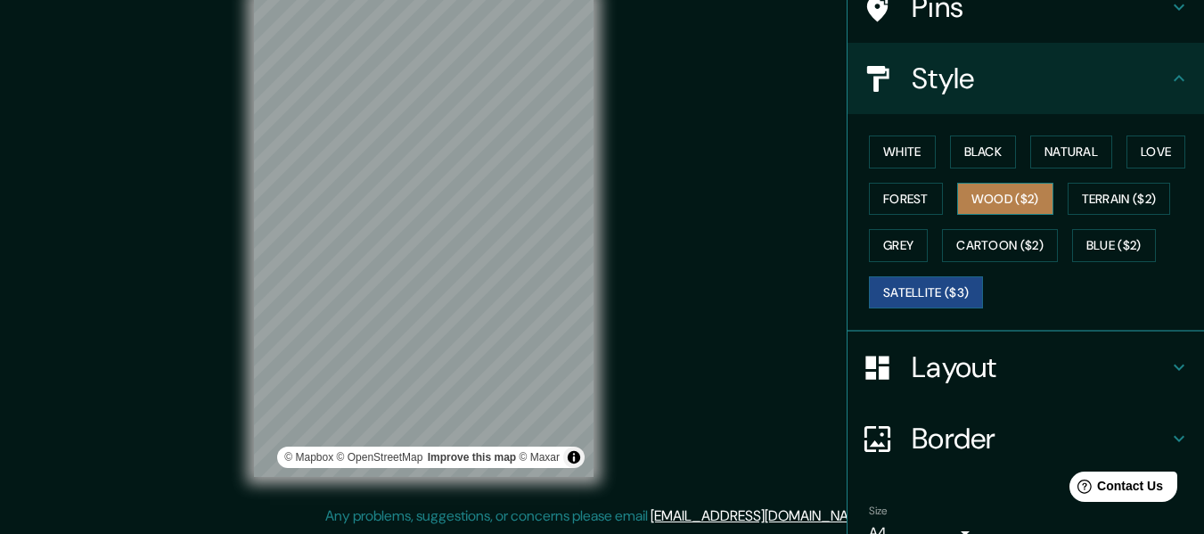
click at [994, 203] on button "Wood ($2)" at bounding box center [1005, 199] width 96 height 33
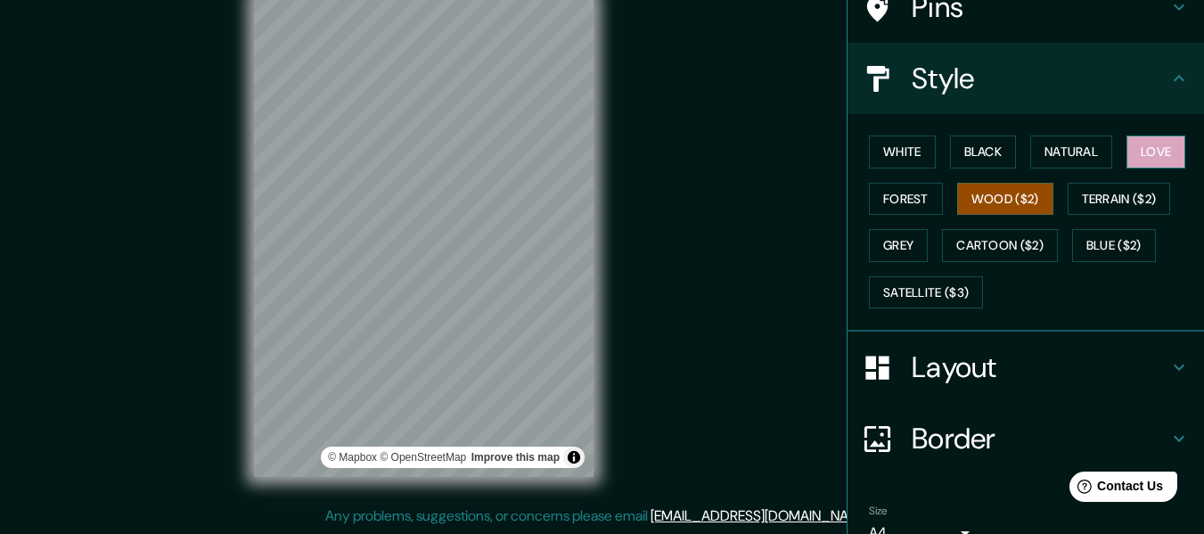
click at [1136, 165] on button "Love" at bounding box center [1156, 151] width 59 height 33
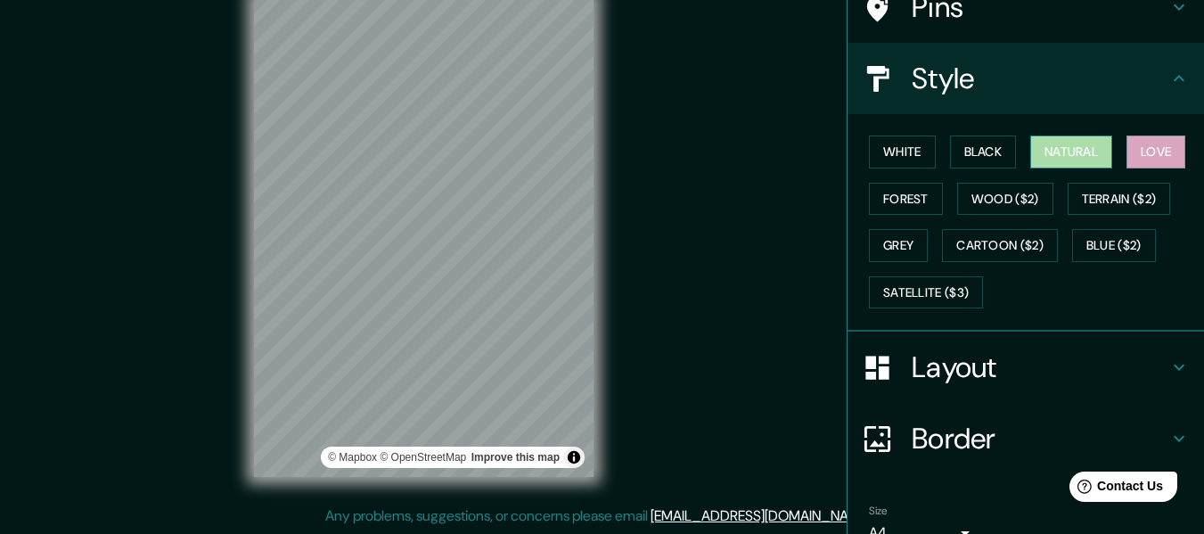
click at [1063, 159] on button "Natural" at bounding box center [1071, 151] width 82 height 33
click at [1004, 150] on button "Black" at bounding box center [983, 151] width 67 height 33
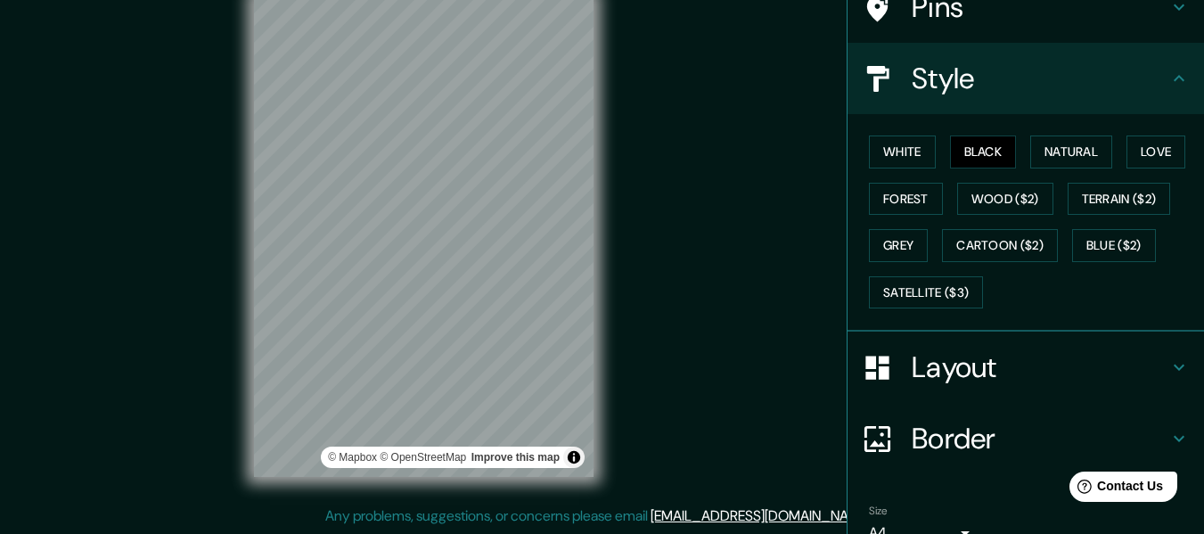
click at [927, 134] on div "White Black Natural Love Forest Wood ($2) Terrain ($2) Grey Cartoon ($2) Blue (…" at bounding box center [1033, 221] width 342 height 187
click at [902, 147] on button "White" at bounding box center [902, 151] width 67 height 33
click at [900, 155] on button "White" at bounding box center [902, 151] width 67 height 33
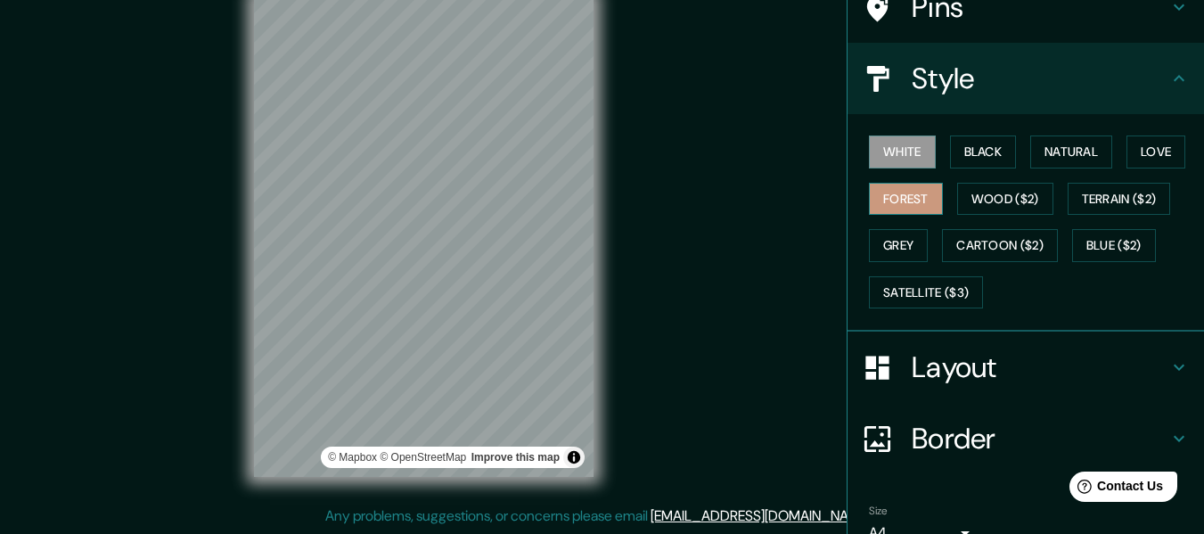
click at [900, 188] on button "Forest" at bounding box center [906, 199] width 74 height 33
click at [967, 199] on button "Wood ($2)" at bounding box center [1005, 199] width 96 height 33
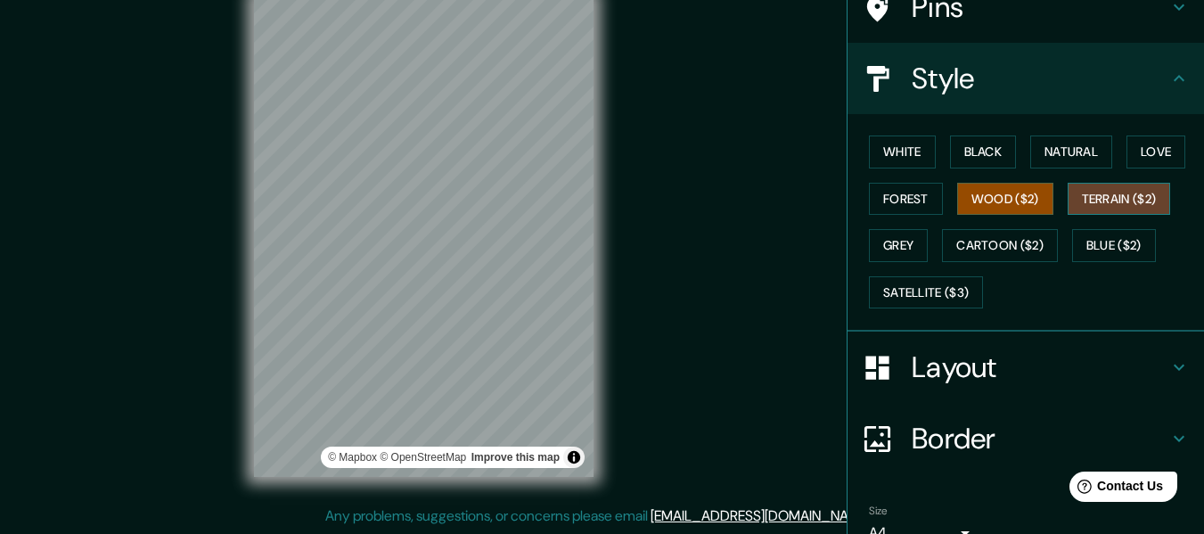
click at [1131, 208] on button "Terrain ($2)" at bounding box center [1119, 199] width 103 height 33
click at [1024, 199] on button "Wood ($2)" at bounding box center [1005, 199] width 96 height 33
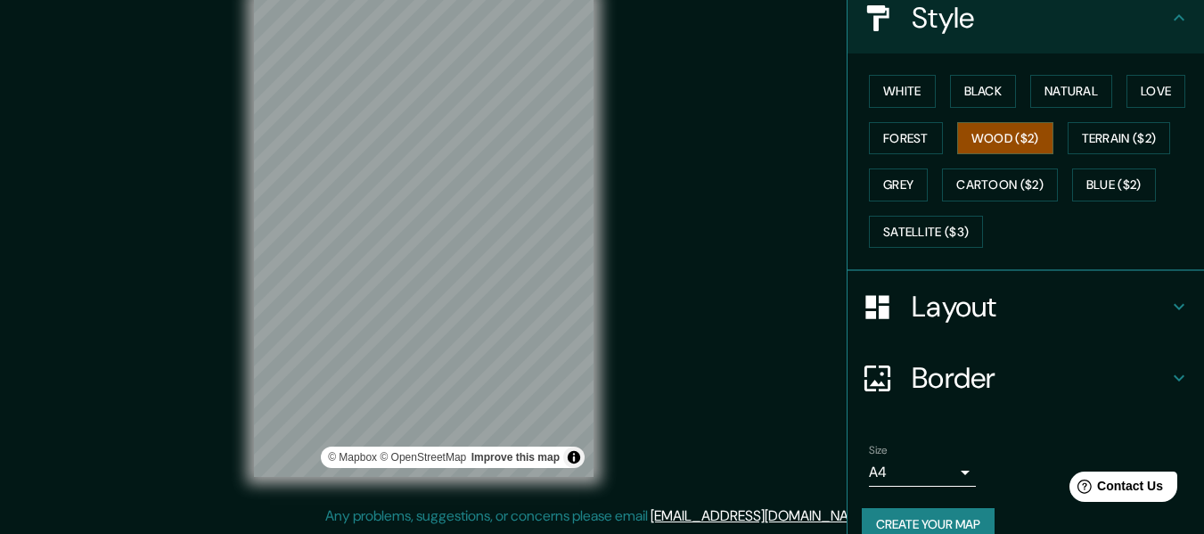
scroll to position [248, 0]
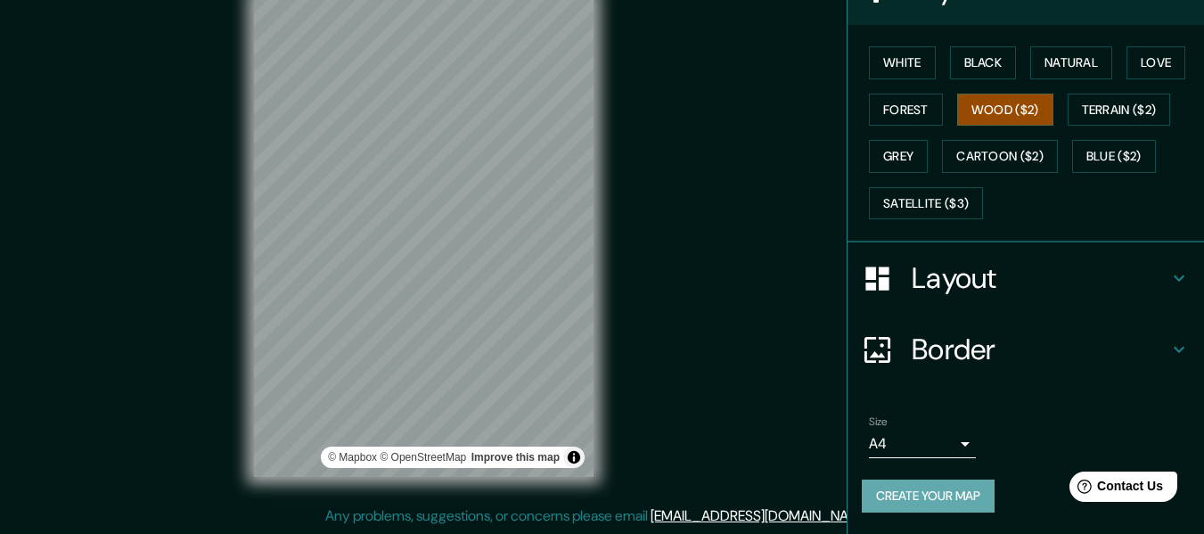
click at [884, 489] on button "Create your map" at bounding box center [928, 496] width 133 height 33
click at [775, 509] on link "[EMAIL_ADDRESS][DOMAIN_NAME]" at bounding box center [761, 515] width 220 height 19
click at [926, 483] on button "Create your map" at bounding box center [928, 496] width 133 height 33
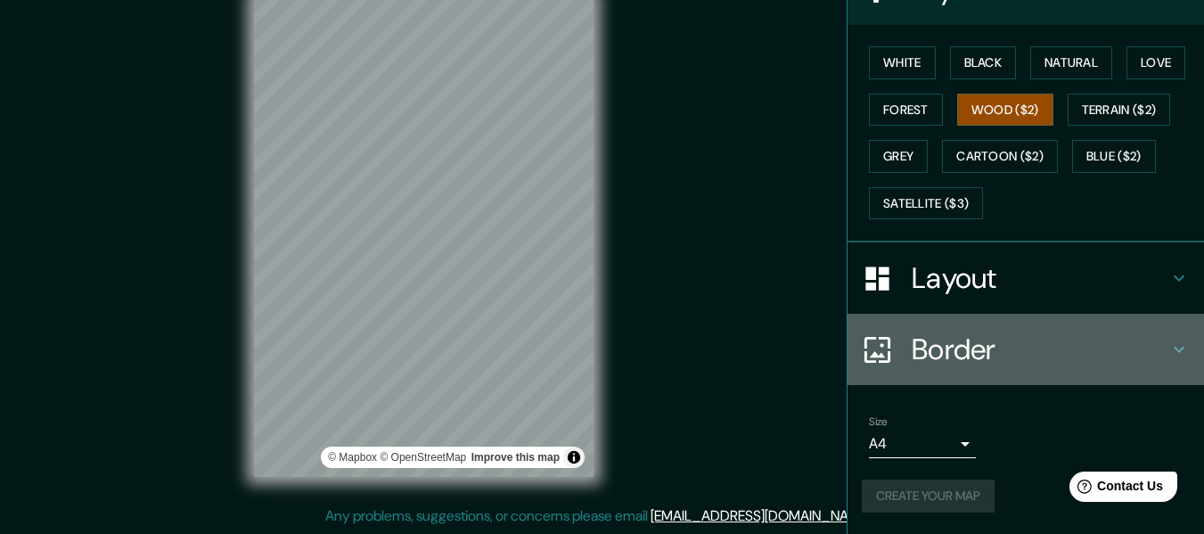
click at [988, 357] on h4 "Border" at bounding box center [1040, 350] width 257 height 36
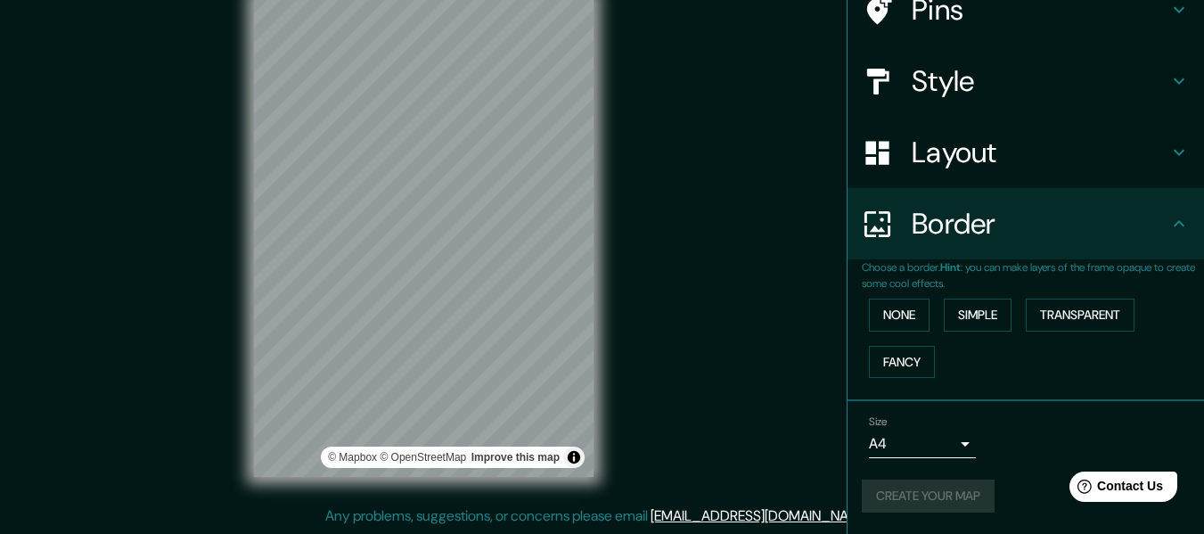
scroll to position [156, 0]
click at [1046, 218] on h4 "Border" at bounding box center [1040, 224] width 257 height 36
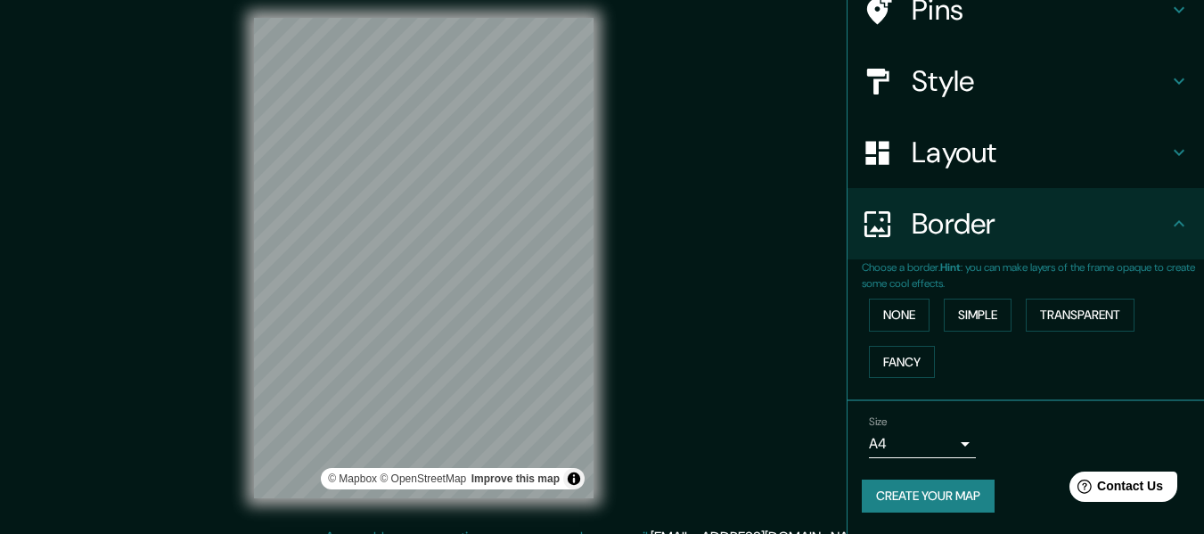
scroll to position [0, 0]
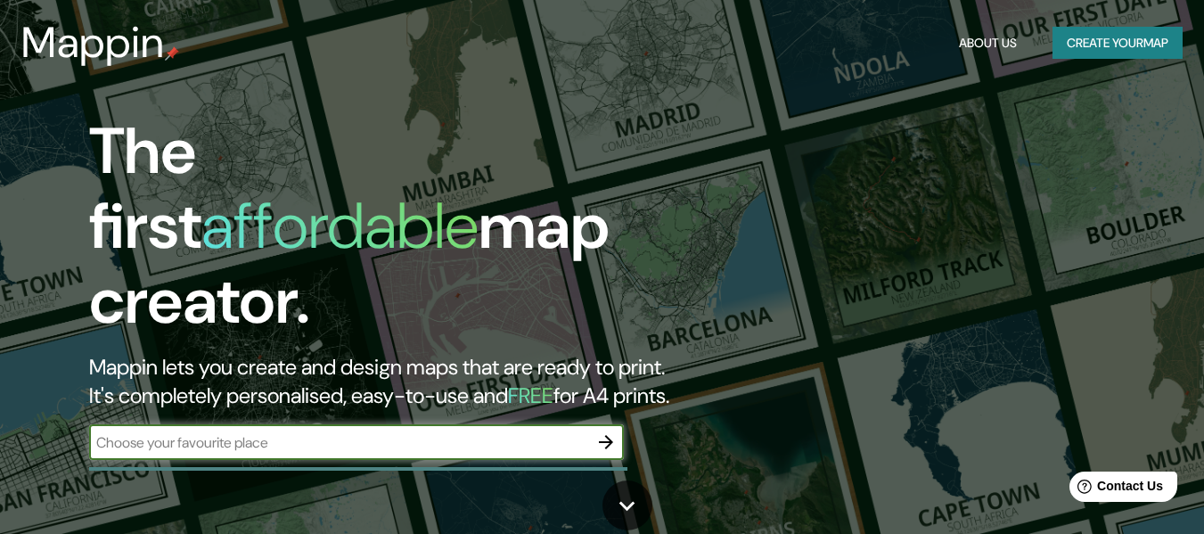
click at [1121, 38] on button "Create your map" at bounding box center [1118, 43] width 130 height 33
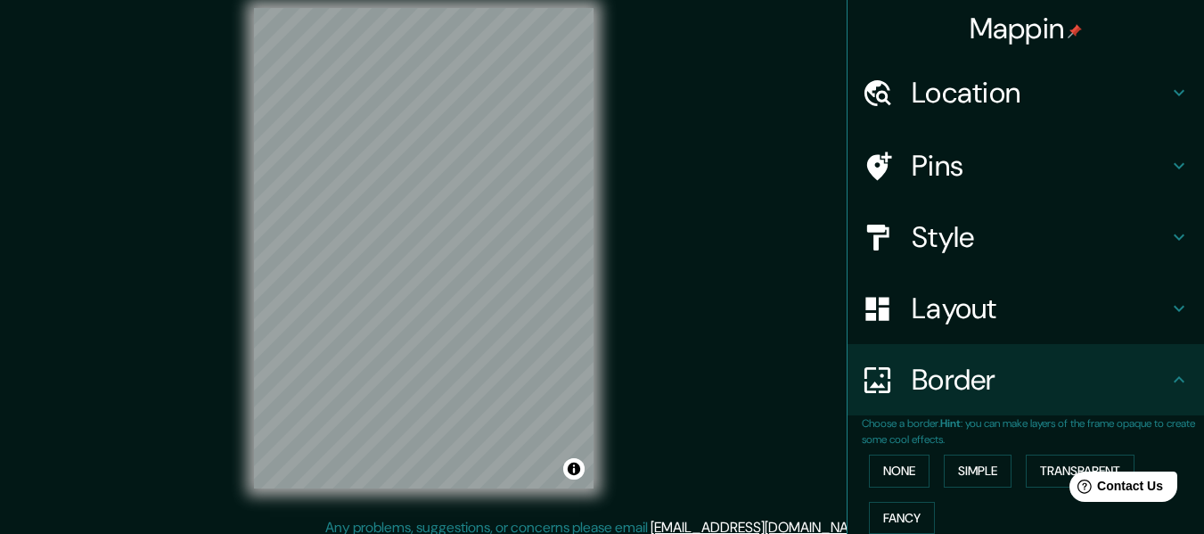
scroll to position [32, 0]
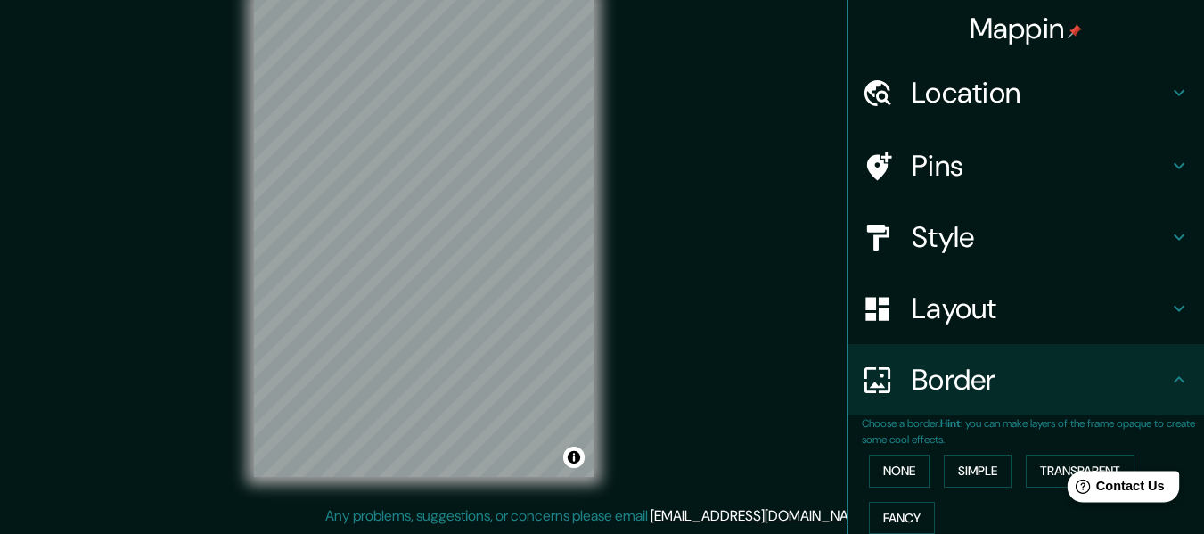
click at [1133, 476] on div "Help Contact Us" at bounding box center [1124, 486] width 112 height 31
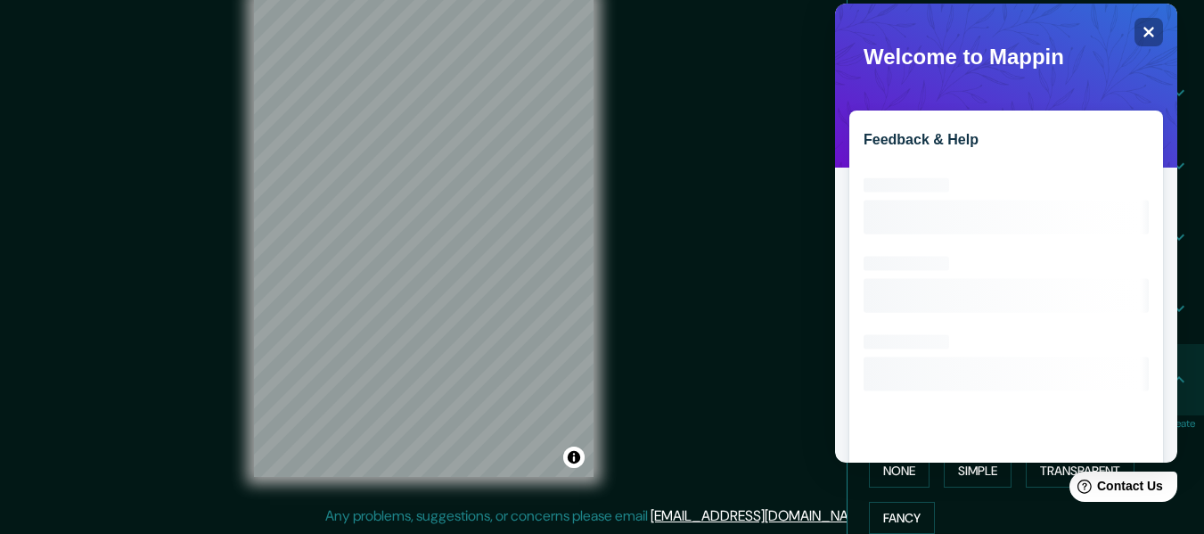
scroll to position [0, 0]
click at [1140, 29] on div "Close" at bounding box center [1149, 32] width 29 height 29
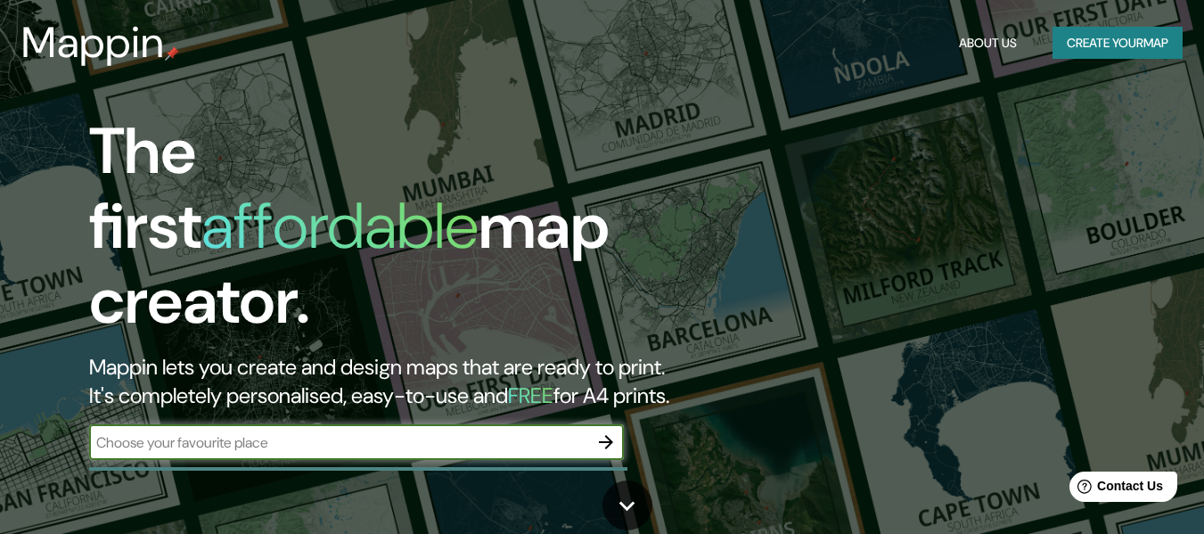
click at [549, 424] on div "​" at bounding box center [356, 442] width 535 height 36
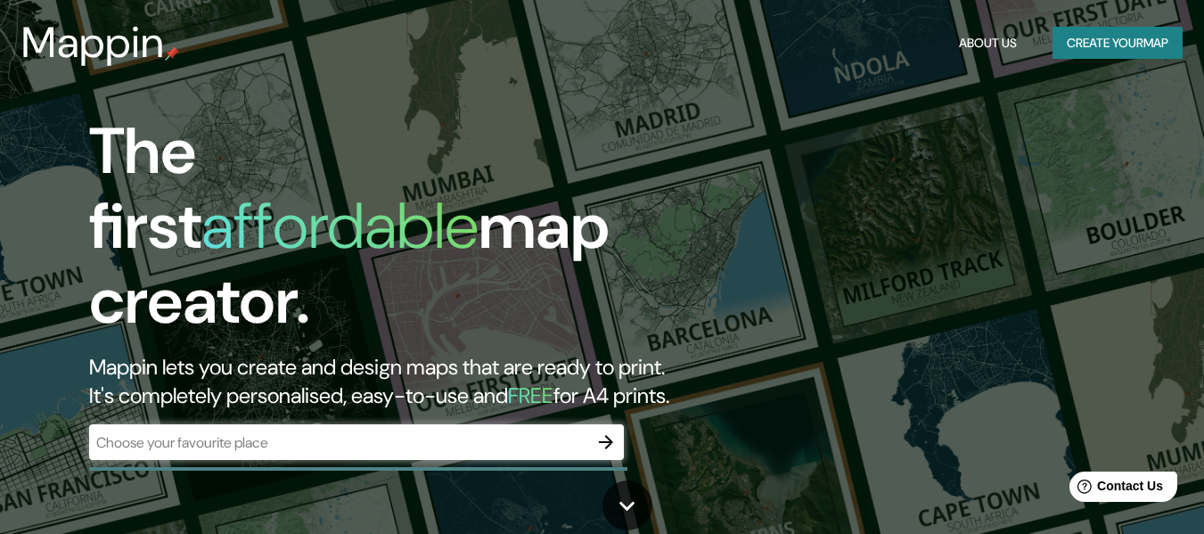
click at [588, 424] on div at bounding box center [606, 442] width 36 height 36
click at [611, 431] on icon "button" at bounding box center [605, 441] width 21 height 21
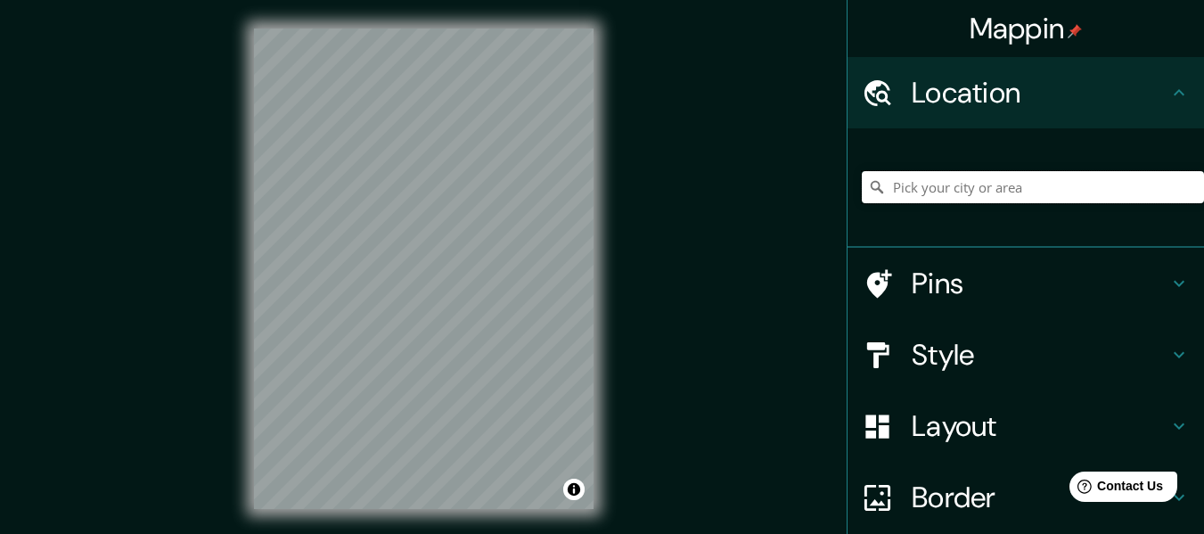
click at [1068, 177] on input "Pick your city or area" at bounding box center [1033, 187] width 342 height 32
type input "[GEOGRAPHIC_DATA], [GEOGRAPHIC_DATA], [GEOGRAPHIC_DATA]"
drag, startPoint x: 924, startPoint y: 390, endPoint x: 924, endPoint y: 357, distance: 32.1
click at [924, 389] on ul "Location [GEOGRAPHIC_DATA], [GEOGRAPHIC_DATA], [GEOGRAPHIC_DATA] [GEOGRAPHIC_DA…" at bounding box center [1026, 369] width 357 height 625
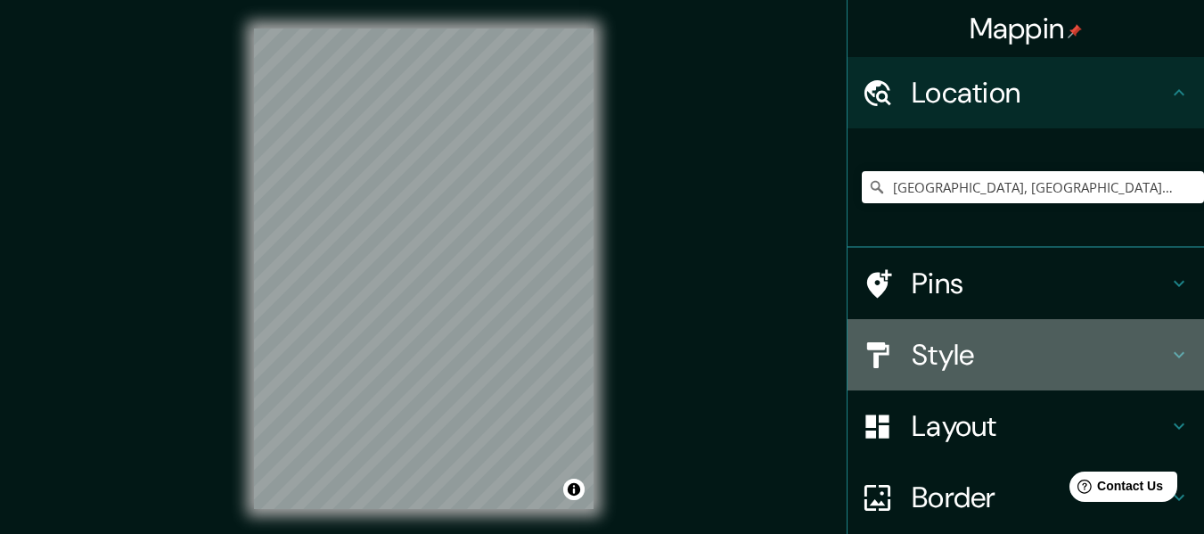
click at [924, 357] on h4 "Style" at bounding box center [1040, 355] width 257 height 36
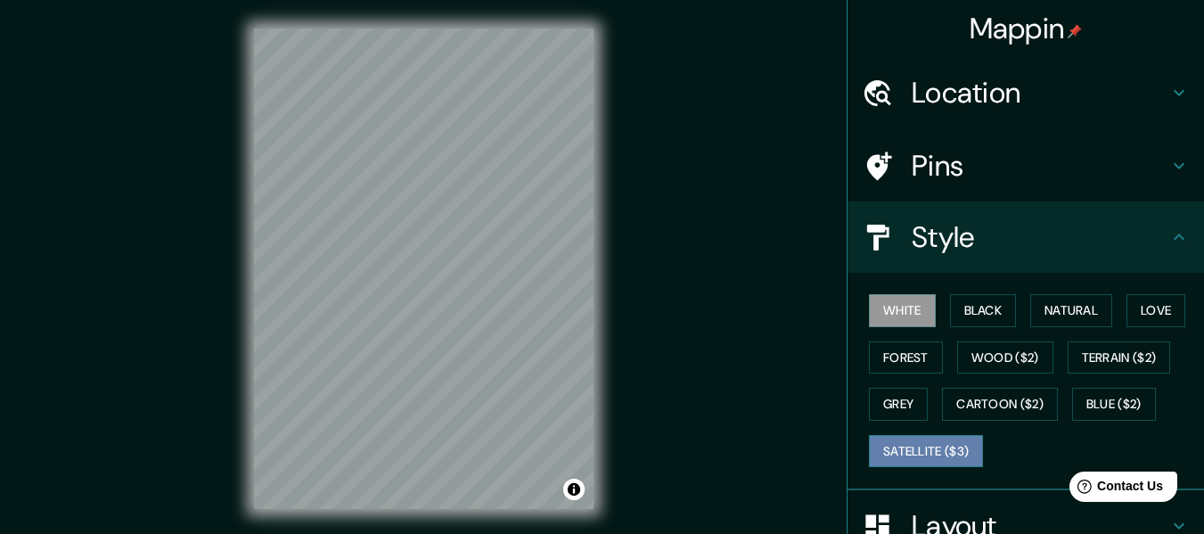
click at [898, 441] on button "Satellite ($3)" at bounding box center [926, 451] width 114 height 33
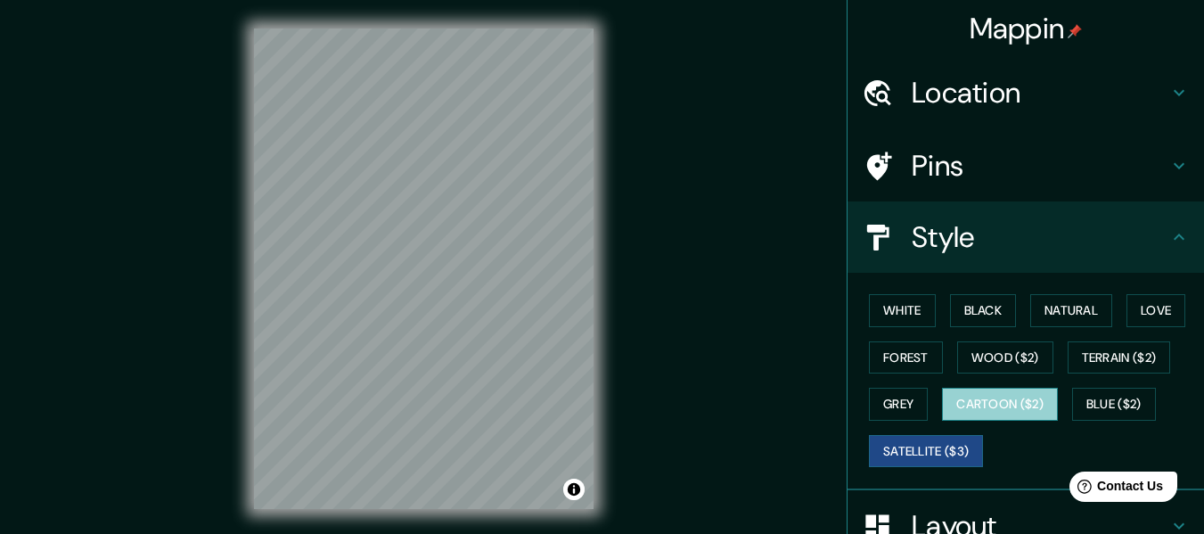
click at [976, 408] on button "Cartoon ($2)" at bounding box center [1000, 404] width 116 height 33
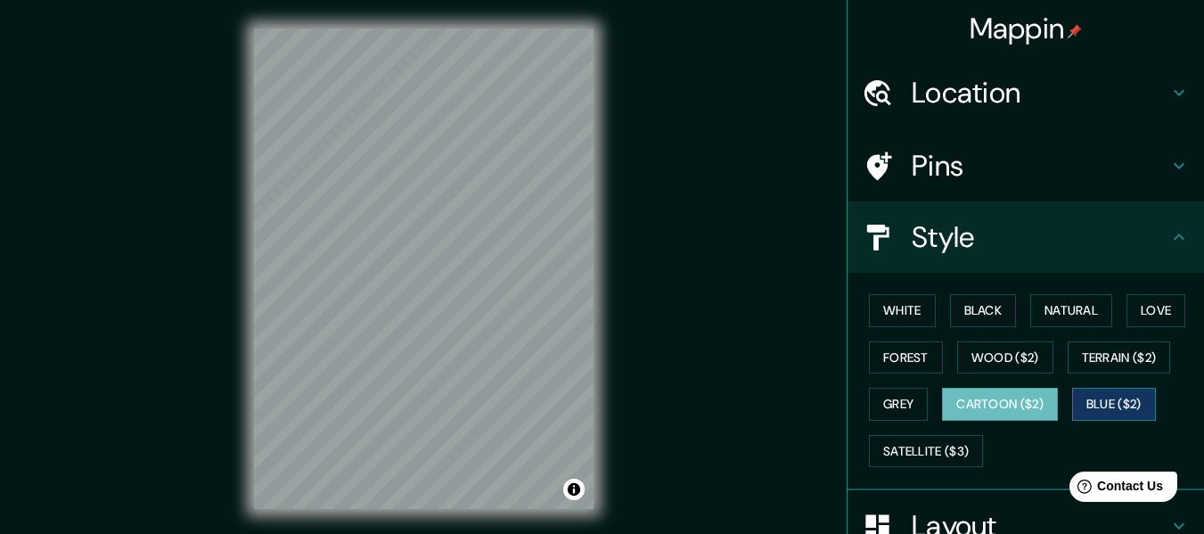
click at [1114, 399] on button "Blue ($2)" at bounding box center [1114, 404] width 84 height 33
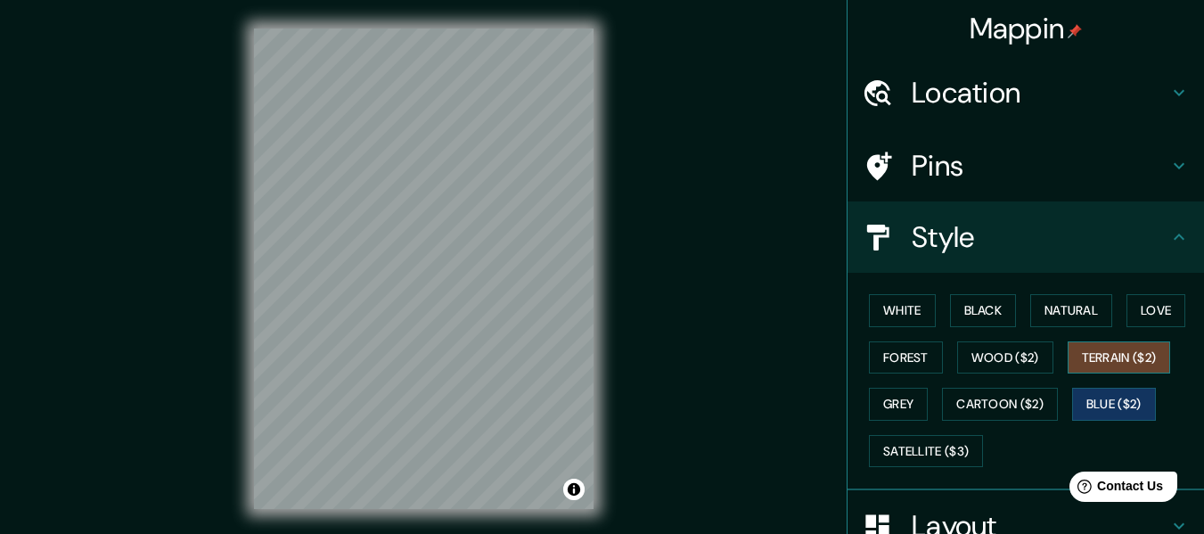
click at [1113, 368] on button "Terrain ($2)" at bounding box center [1119, 357] width 103 height 33
click at [1074, 329] on div "White Black Natural Love Forest Wood ($2) Terrain ($2) Grey Cartoon ($2) Blue (…" at bounding box center [1033, 380] width 342 height 187
click at [1075, 312] on button "Natural" at bounding box center [1071, 310] width 82 height 33
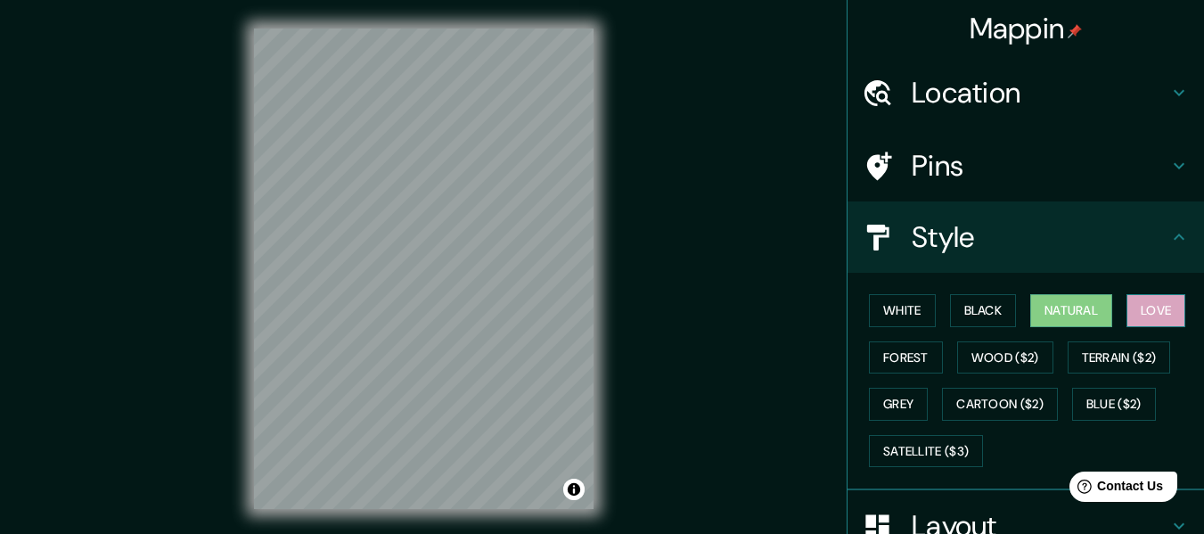
click at [1127, 311] on button "Love" at bounding box center [1156, 310] width 59 height 33
click at [875, 370] on button "Forest" at bounding box center [906, 357] width 74 height 33
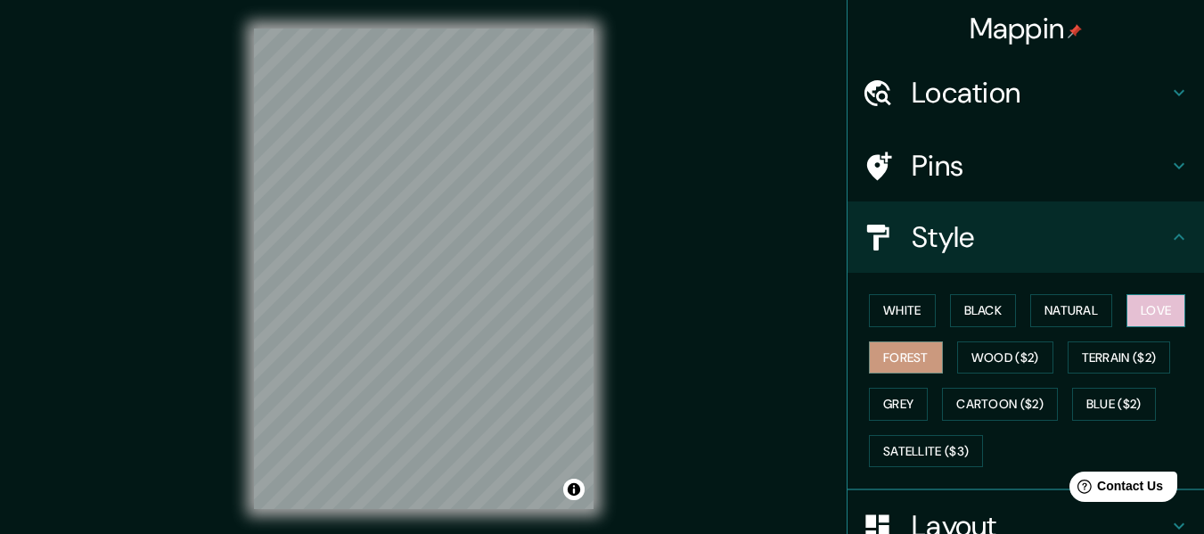
click at [1166, 314] on button "Love" at bounding box center [1156, 310] width 59 height 33
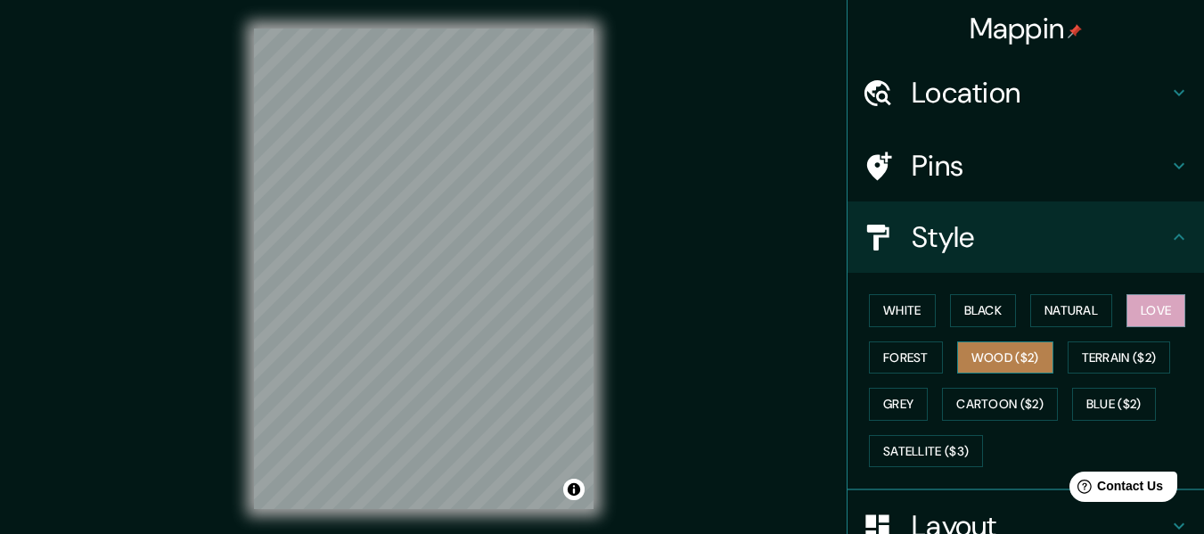
click at [981, 357] on button "Wood ($2)" at bounding box center [1005, 357] width 96 height 33
click at [966, 158] on h4 "Pins" at bounding box center [1040, 166] width 257 height 36
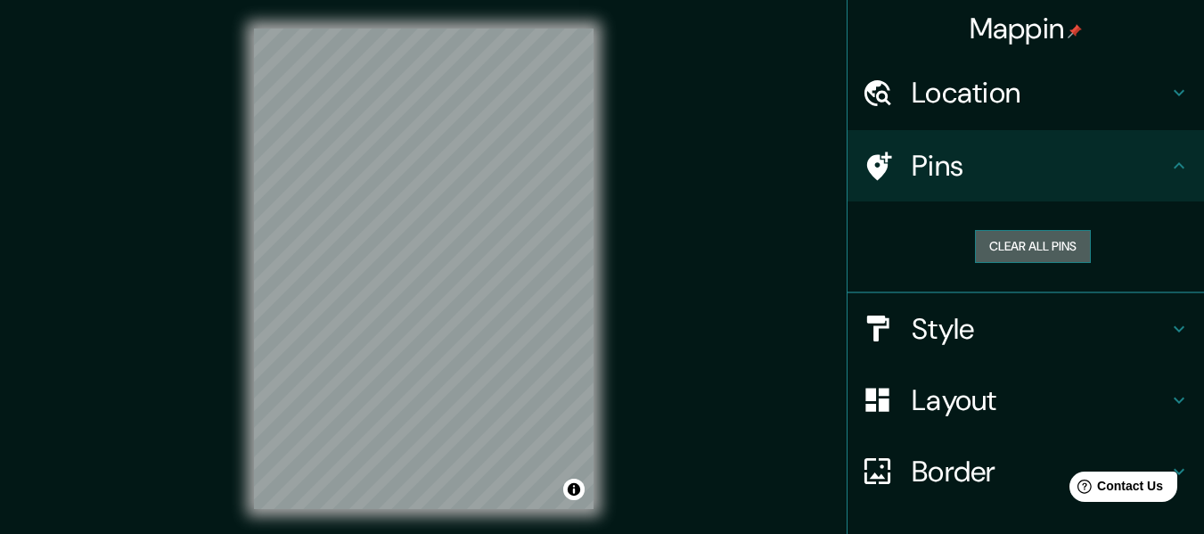
click at [984, 245] on button "Clear all pins" at bounding box center [1033, 246] width 116 height 33
click at [1006, 226] on div "Clear all pins" at bounding box center [1033, 247] width 342 height 62
click at [1007, 244] on button "Clear all pins" at bounding box center [1033, 246] width 116 height 33
click at [998, 185] on div "Pins" at bounding box center [1026, 165] width 357 height 71
click at [989, 106] on h4 "Location" at bounding box center [1040, 93] width 257 height 36
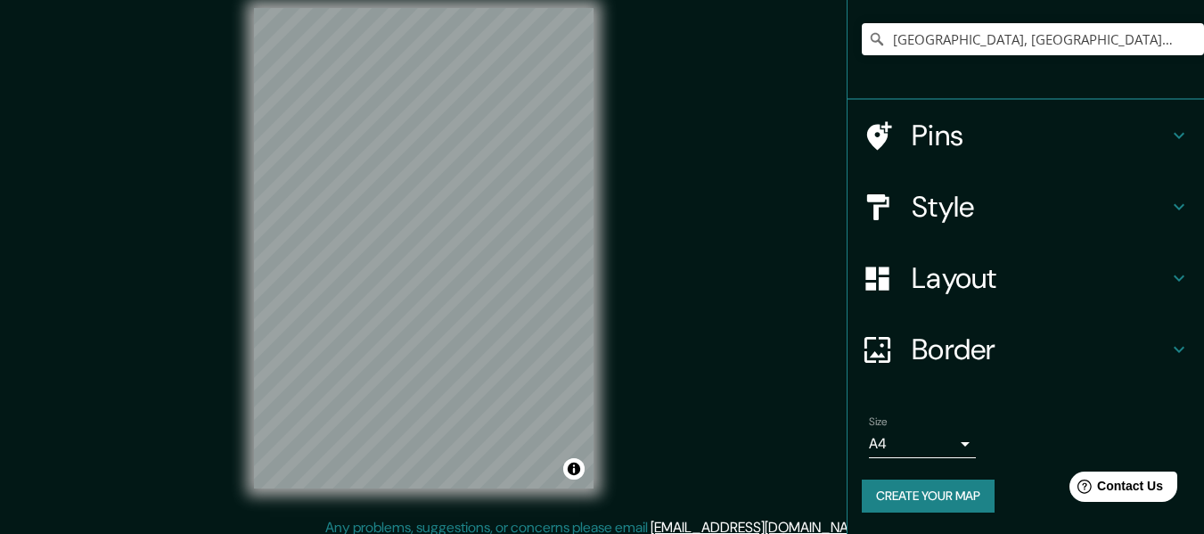
scroll to position [32, 0]
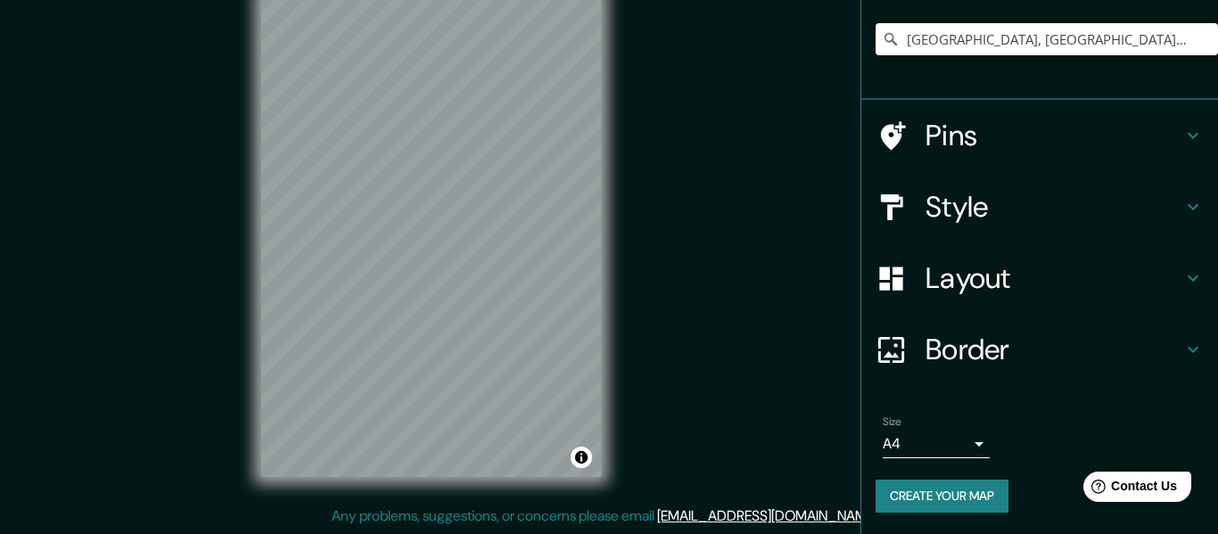
click at [940, 446] on body "Mappin Location Monterrey, Nuevo León, México Monterrey Nuevo León, México Mont…" at bounding box center [609, 235] width 1218 height 534
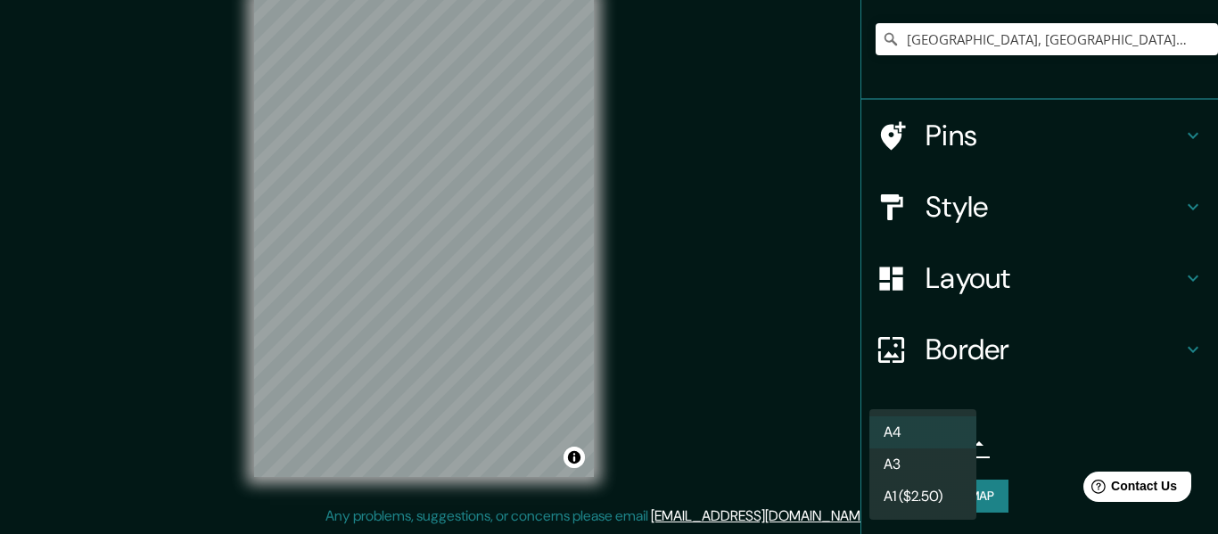
click at [937, 475] on li "A3" at bounding box center [922, 464] width 107 height 32
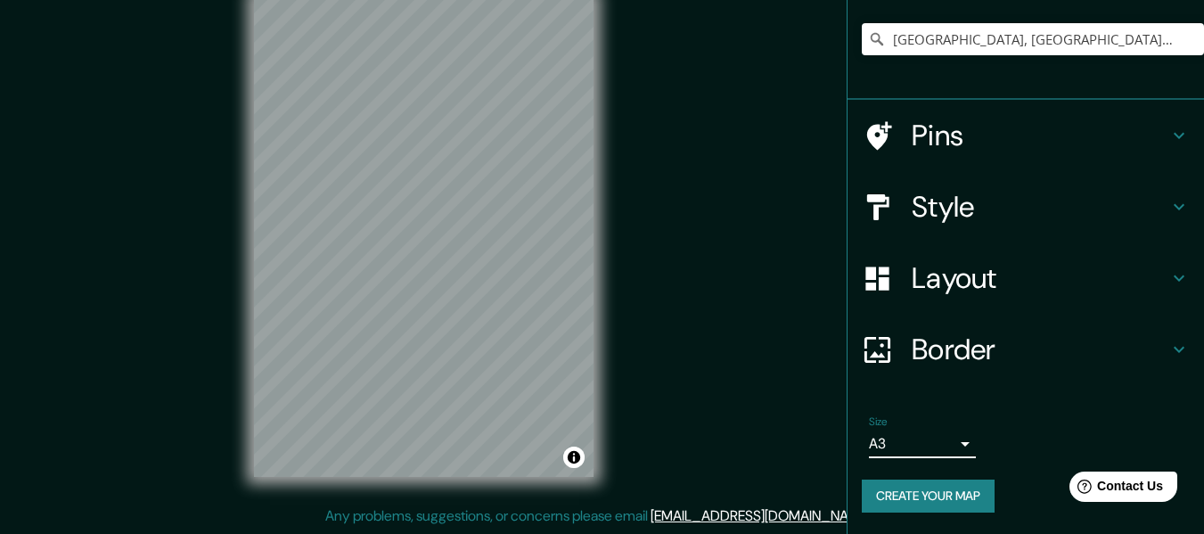
click at [943, 448] on body "Mappin Location Monterrey, Nuevo León, México Monterrey Nuevo León, México Mont…" at bounding box center [602, 235] width 1204 height 534
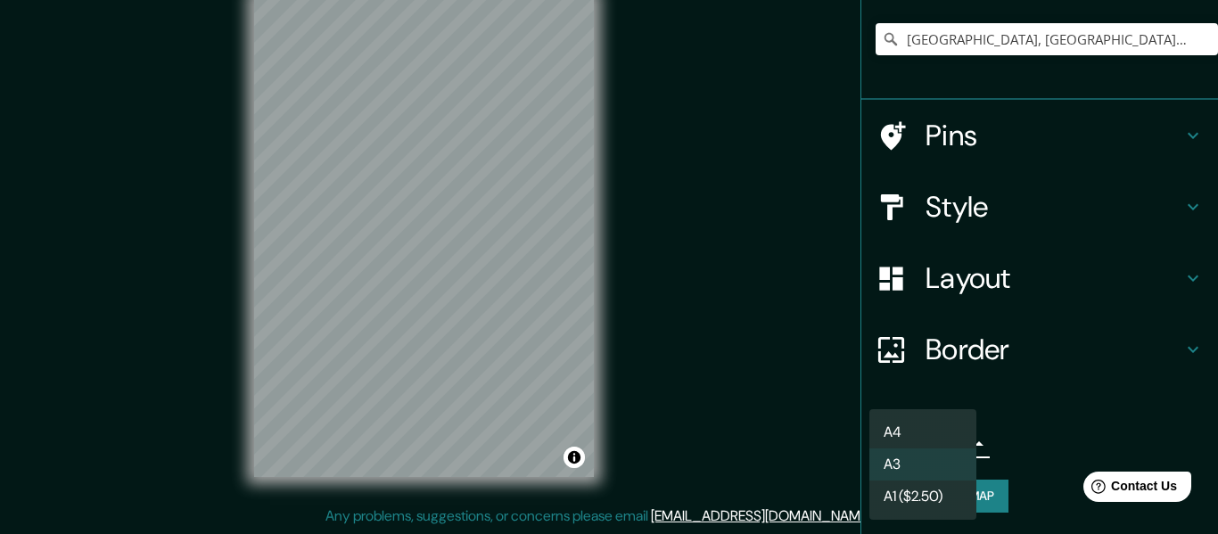
click at [943, 428] on li "A4" at bounding box center [922, 432] width 107 height 32
type input "single"
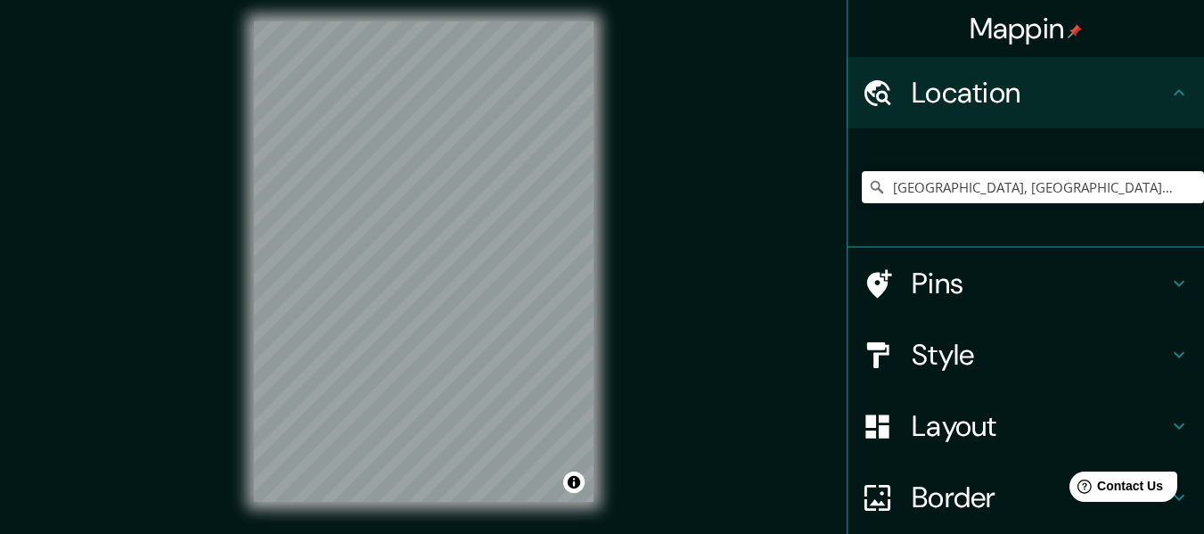
scroll to position [0, 0]
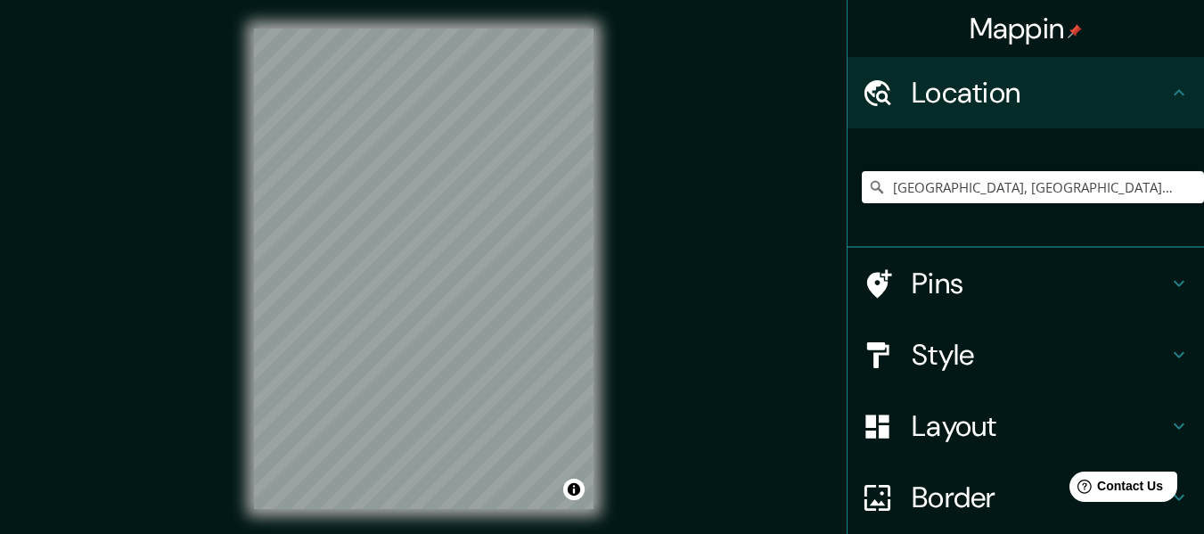
click at [1023, 340] on h4 "Style" at bounding box center [1040, 355] width 257 height 36
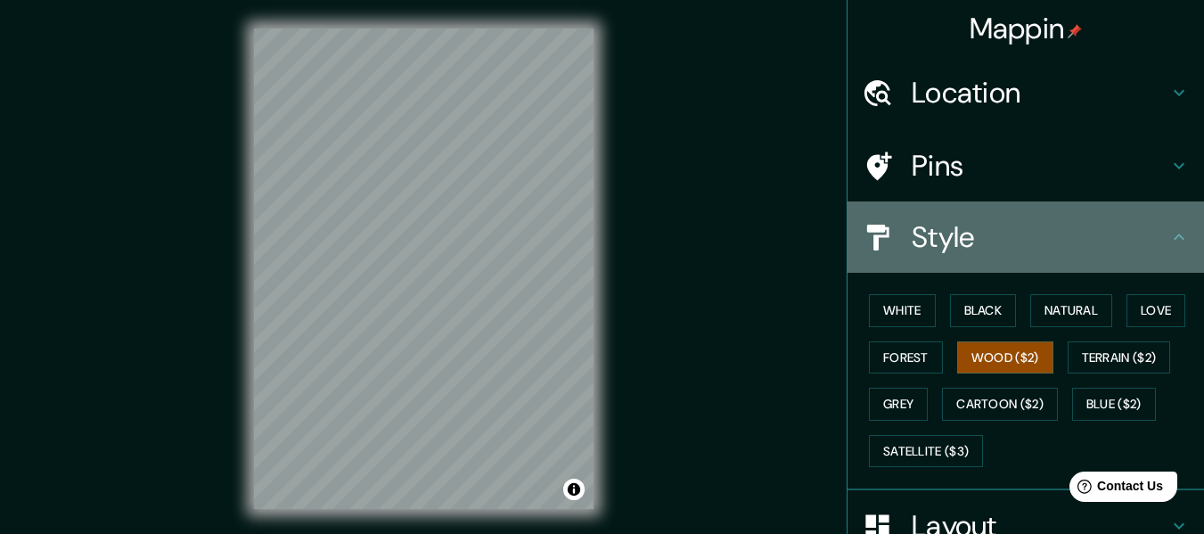
click at [1030, 247] on h4 "Style" at bounding box center [1040, 237] width 257 height 36
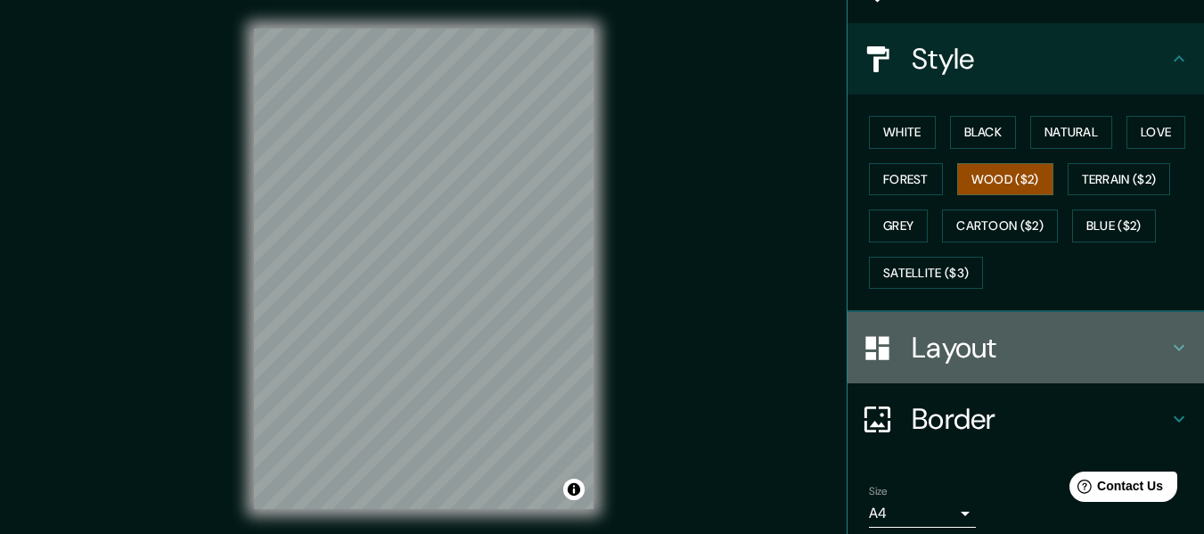
click at [939, 358] on h4 "Layout" at bounding box center [1040, 348] width 257 height 36
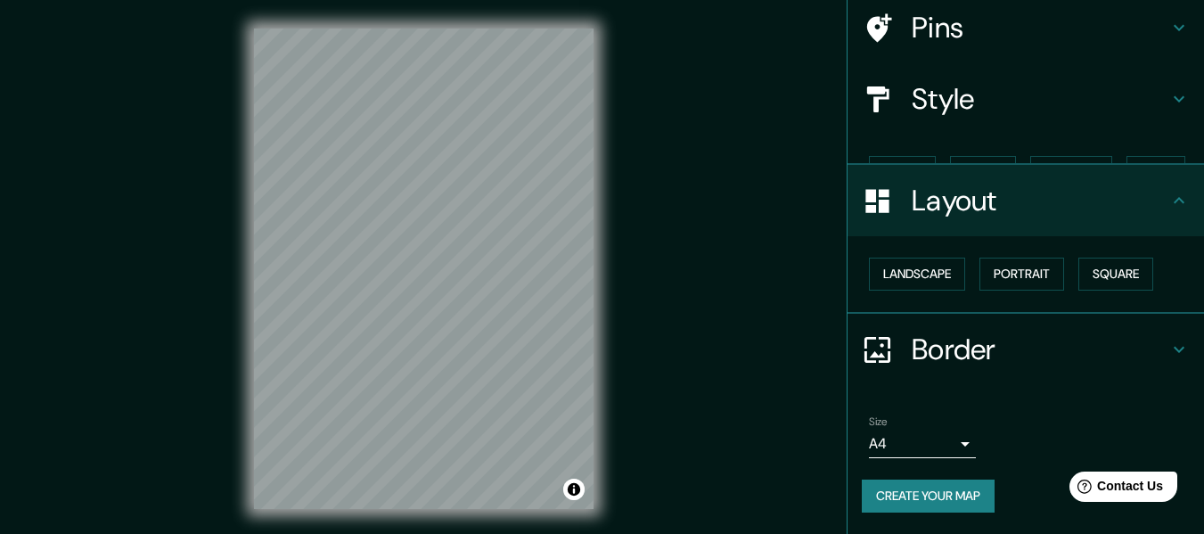
scroll to position [107, 0]
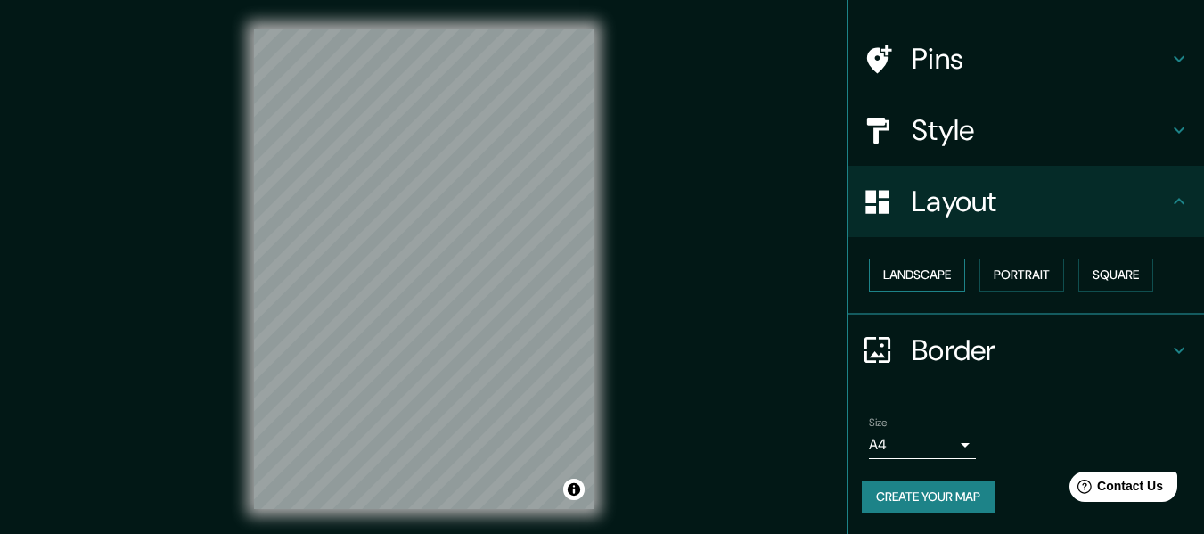
click at [931, 260] on button "Landscape" at bounding box center [917, 275] width 96 height 33
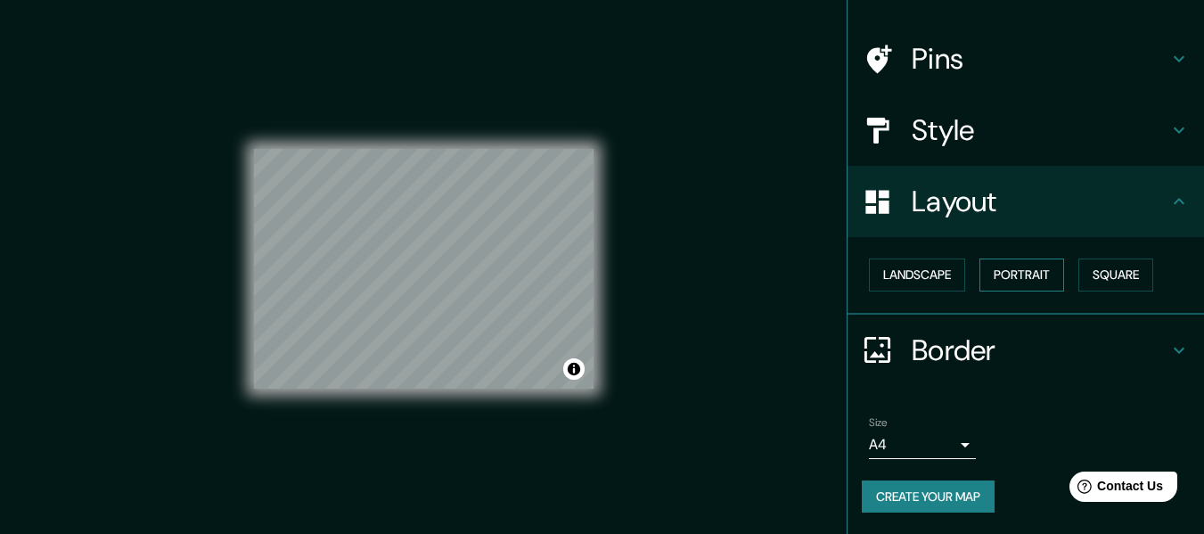
click at [1012, 276] on button "Portrait" at bounding box center [1022, 275] width 85 height 33
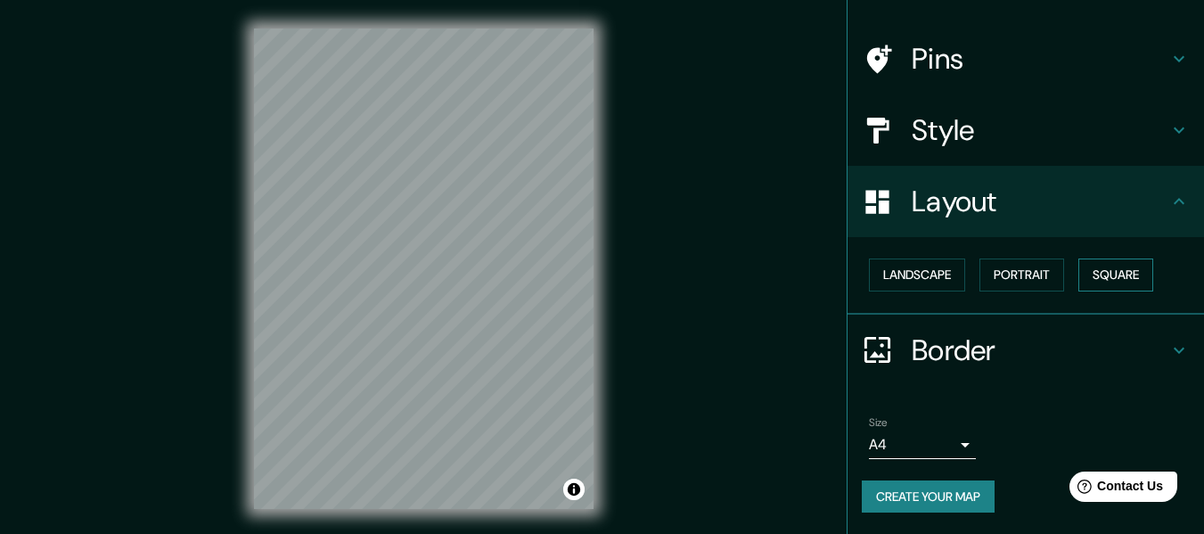
click at [1081, 271] on button "Square" at bounding box center [1116, 275] width 75 height 33
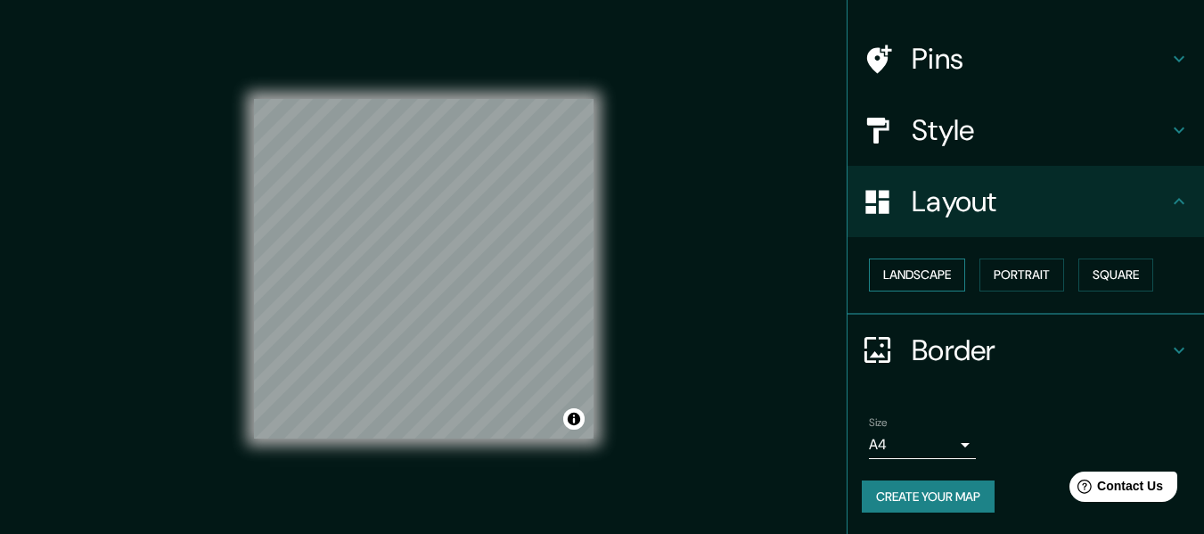
click at [924, 279] on button "Landscape" at bounding box center [917, 275] width 96 height 33
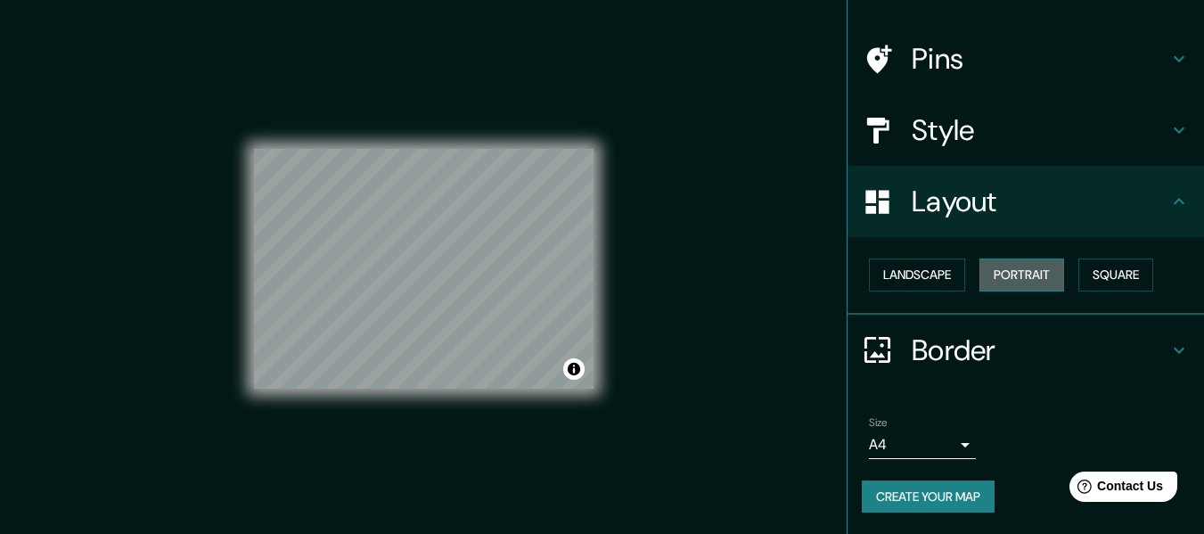
click at [992, 283] on button "Portrait" at bounding box center [1022, 275] width 85 height 33
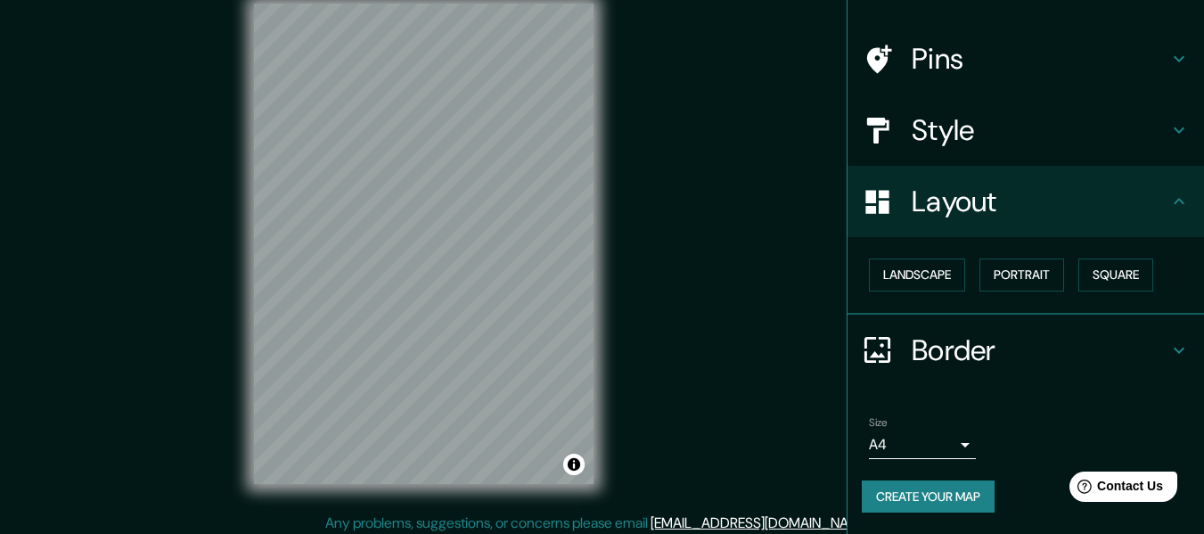
scroll to position [32, 0]
